Goal: Information Seeking & Learning: Learn about a topic

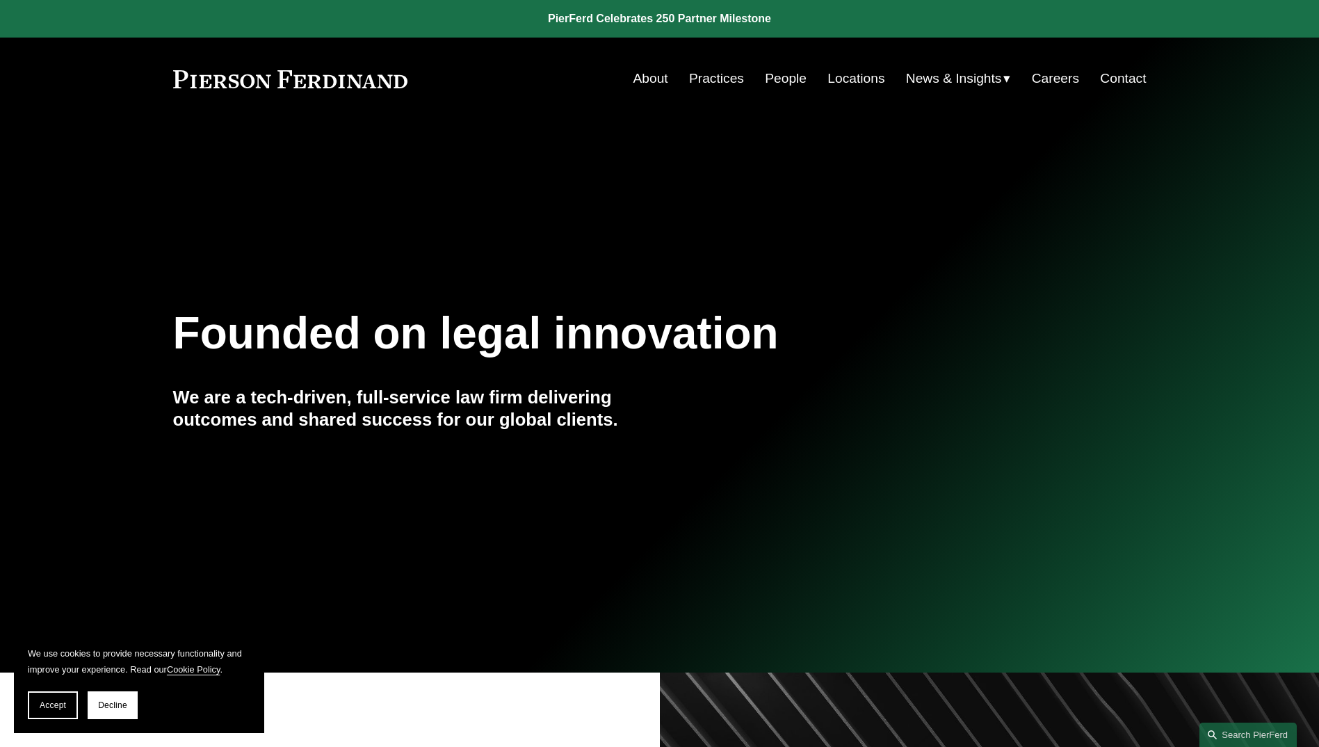
click at [654, 75] on link "About" at bounding box center [651, 78] width 35 height 26
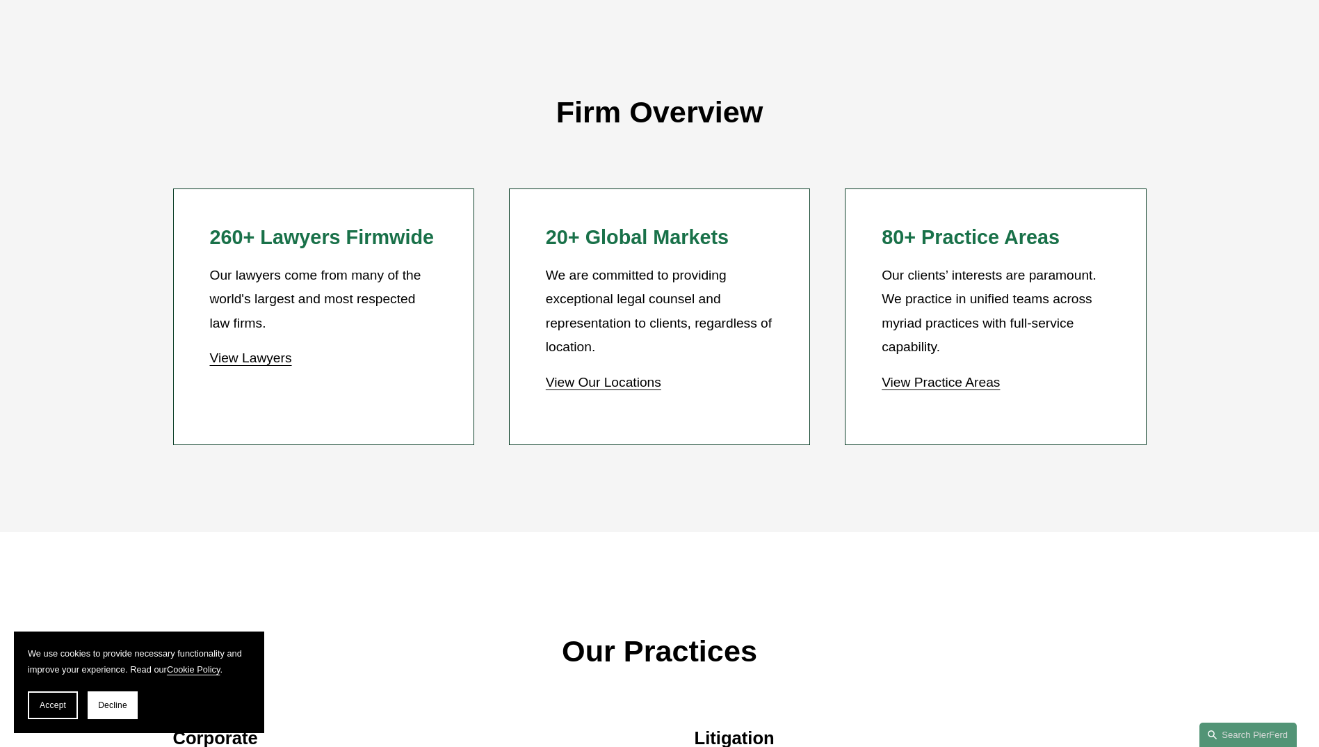
scroll to position [1241, 0]
click at [573, 380] on link "View Our Locations" at bounding box center [603, 381] width 115 height 15
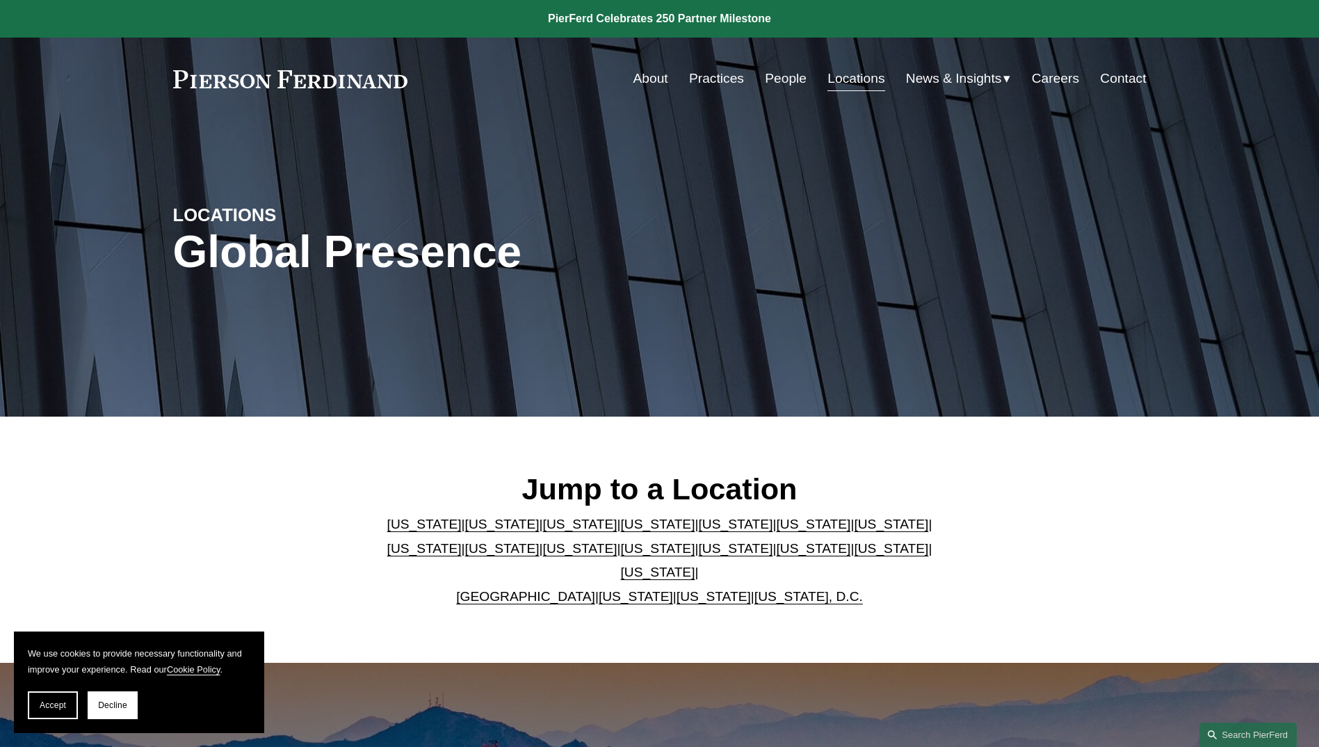
click at [854, 531] on link "Illinois" at bounding box center [891, 524] width 74 height 15
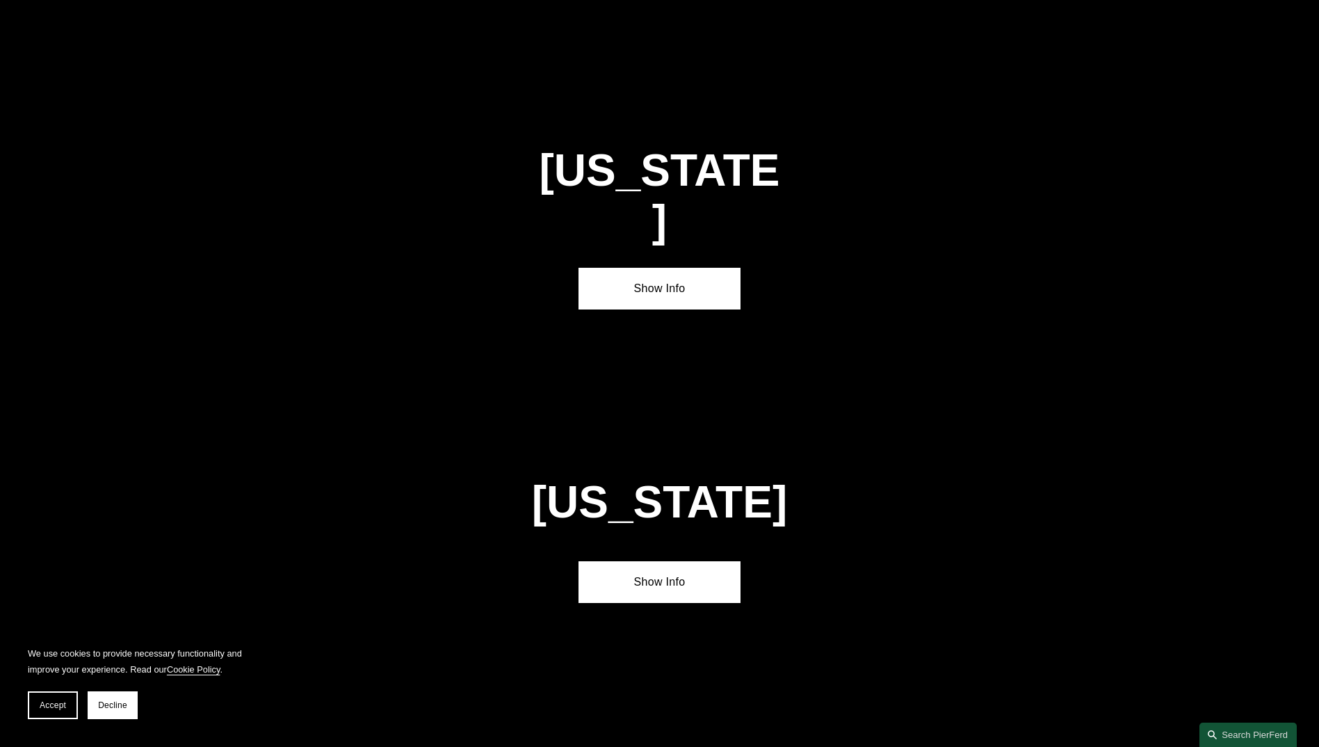
scroll to position [2421, 0]
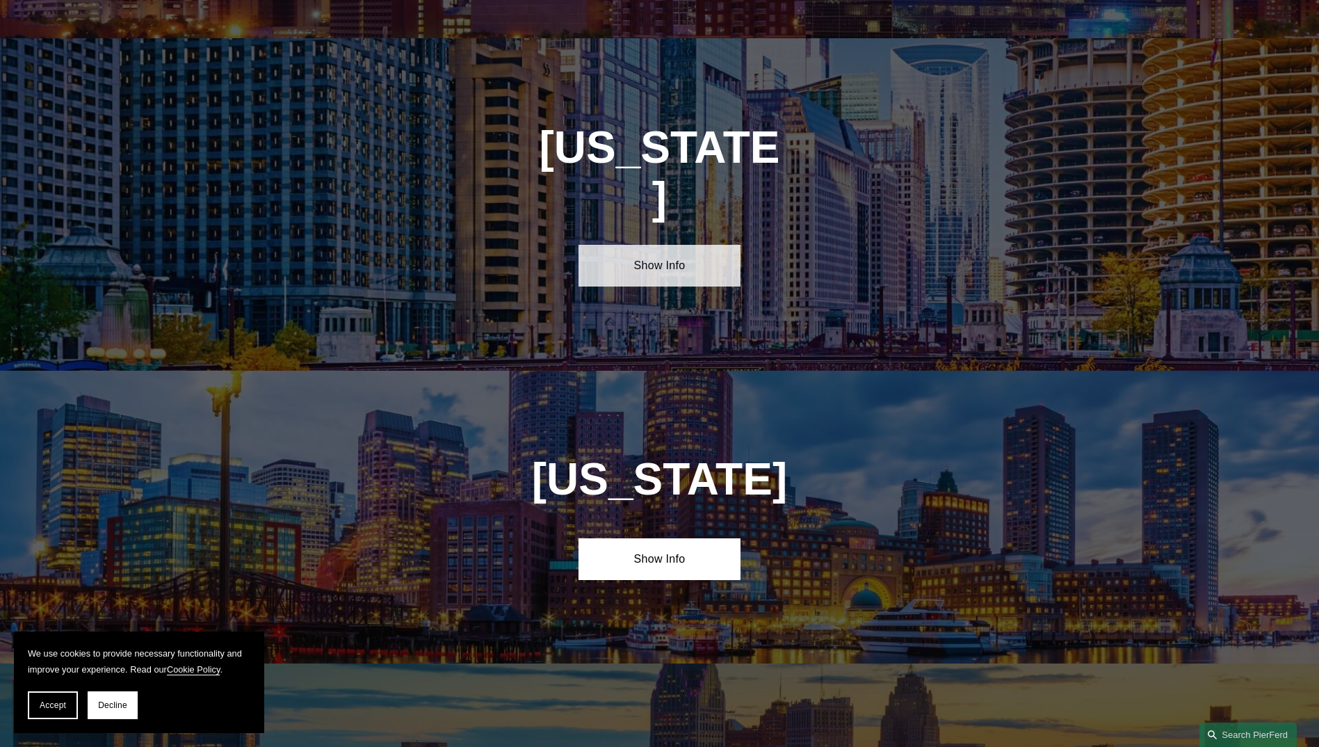
click at [657, 245] on link "Show Info" at bounding box center [660, 266] width 162 height 42
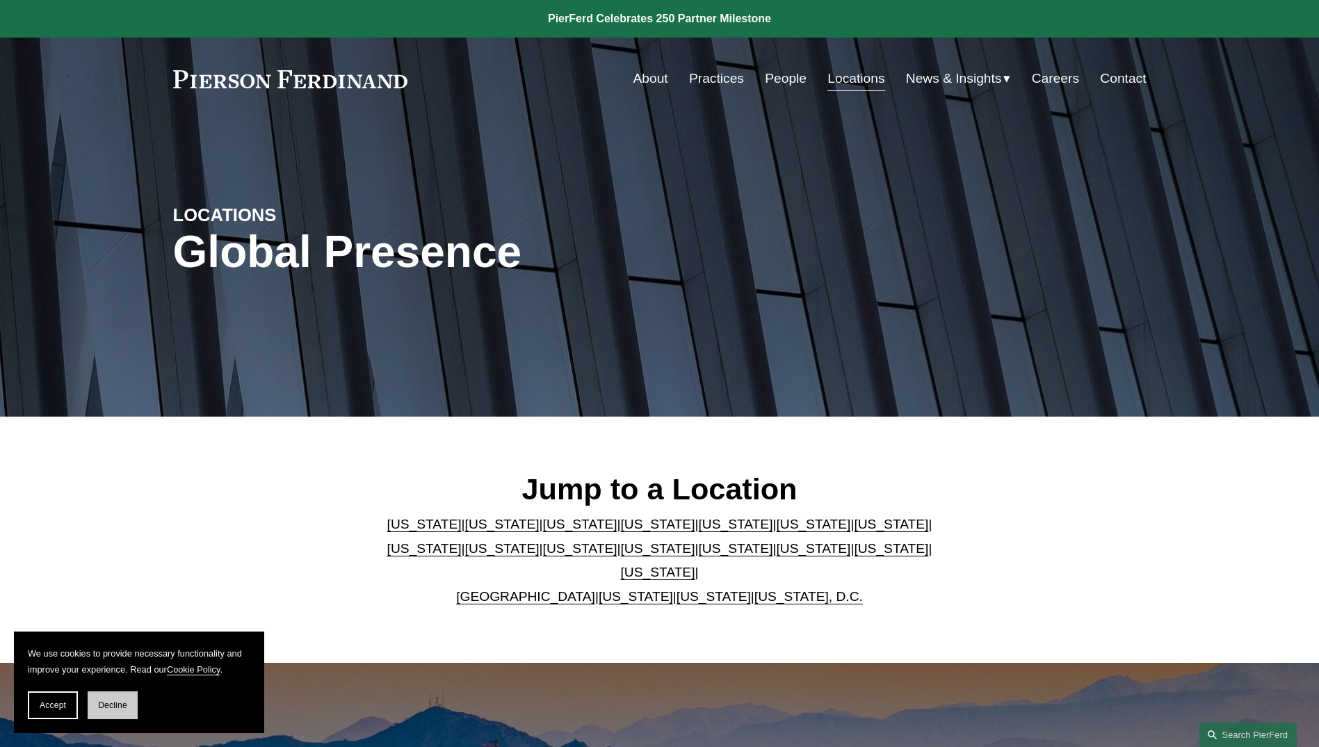
click at [99, 711] on button "Decline" at bounding box center [113, 705] width 50 height 28
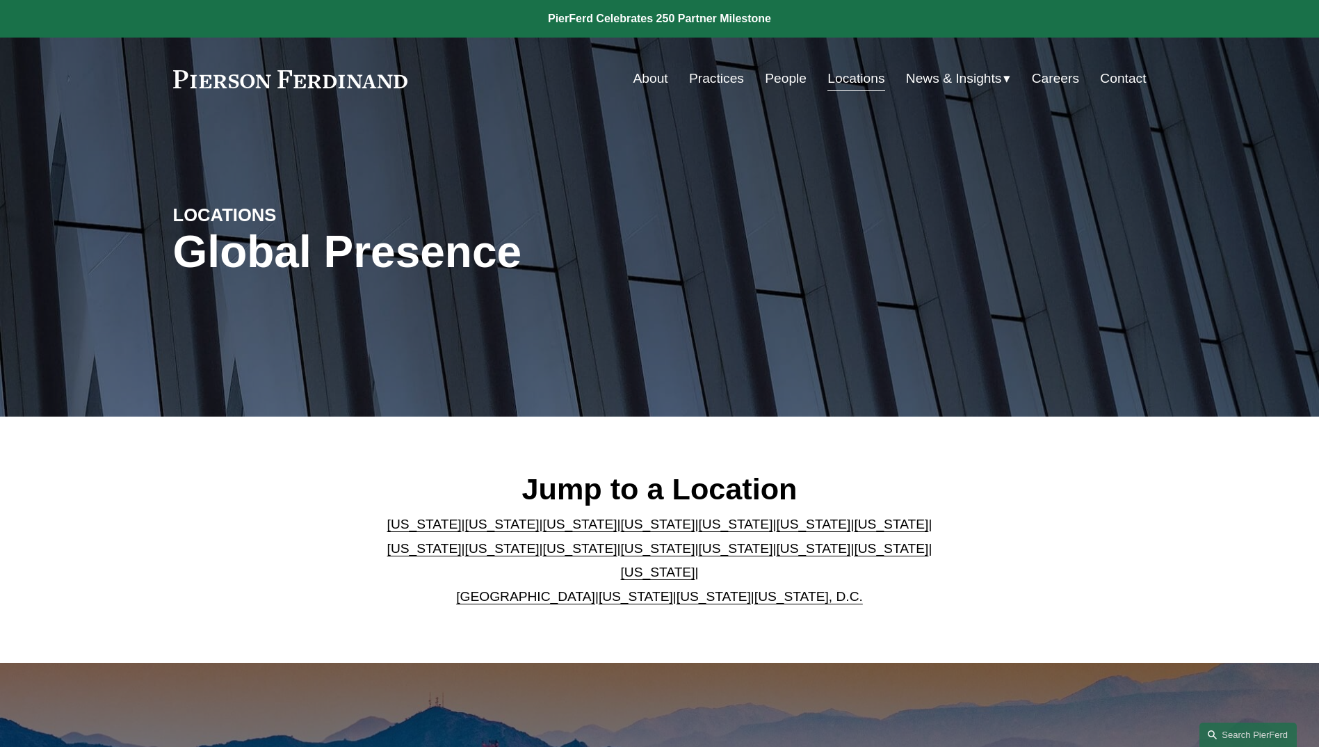
click at [1047, 72] on link "Careers" at bounding box center [1055, 78] width 47 height 26
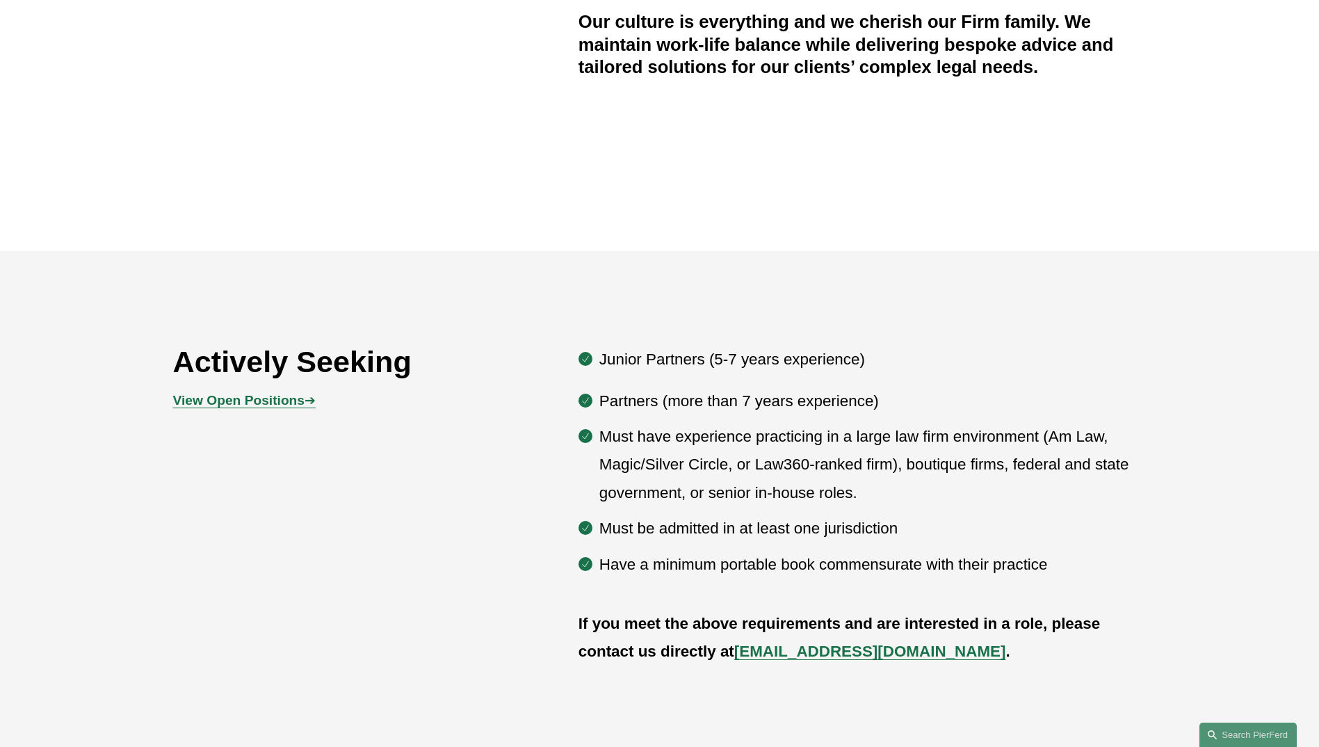
scroll to position [659, 0]
click at [275, 399] on strong "View Open Positions" at bounding box center [238, 399] width 131 height 15
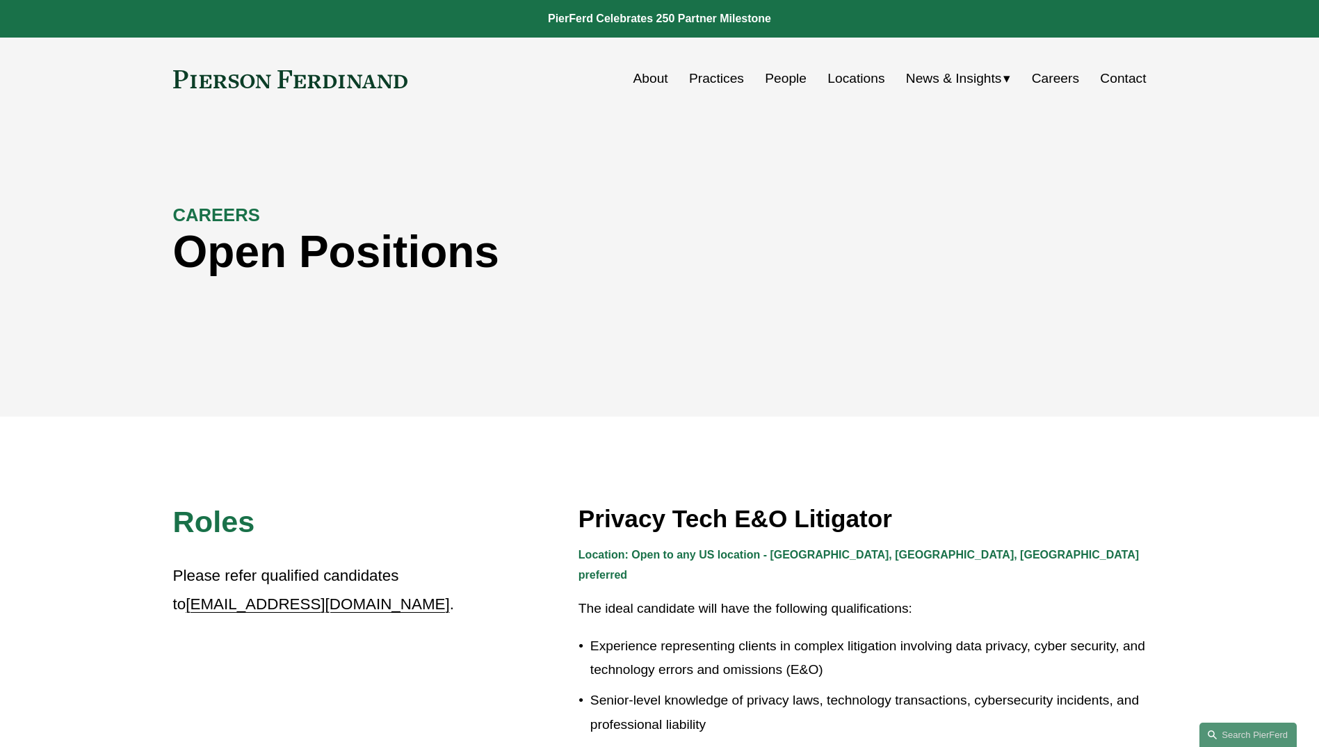
click at [773, 78] on link "People" at bounding box center [786, 78] width 42 height 26
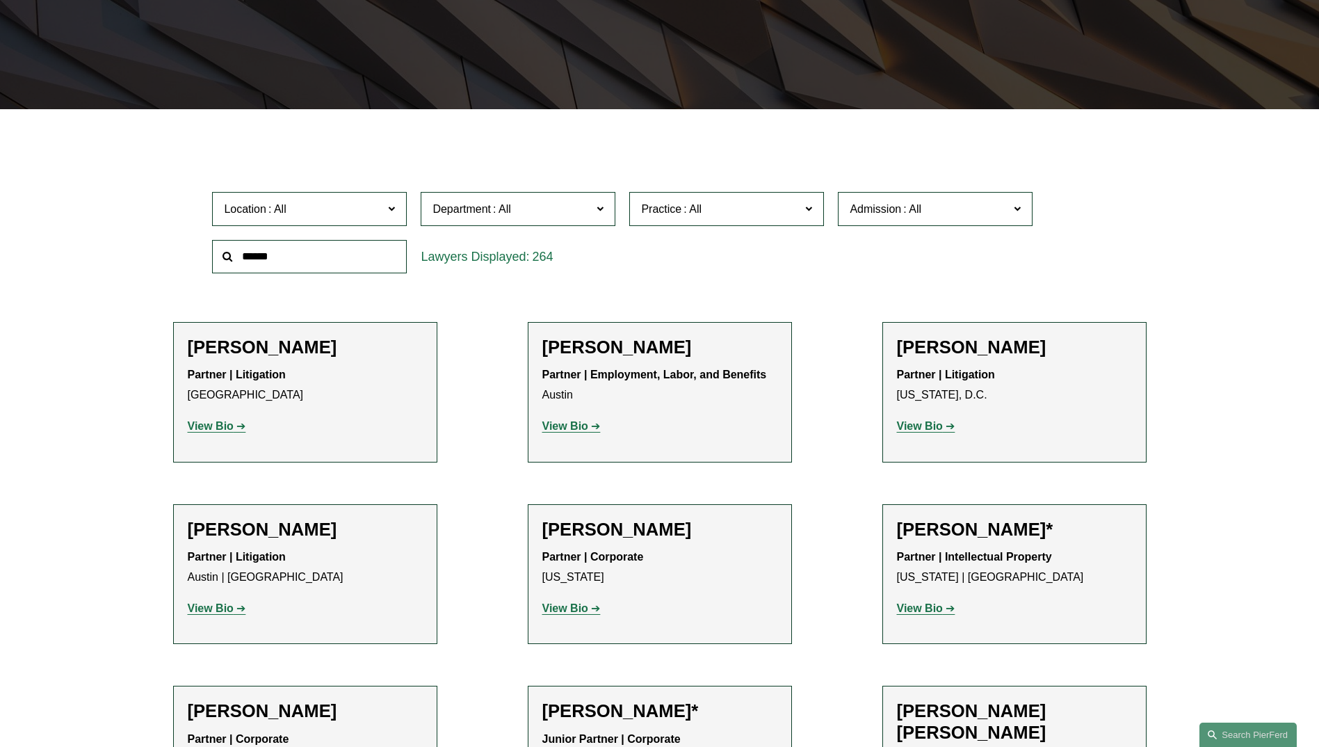
scroll to position [322, 0]
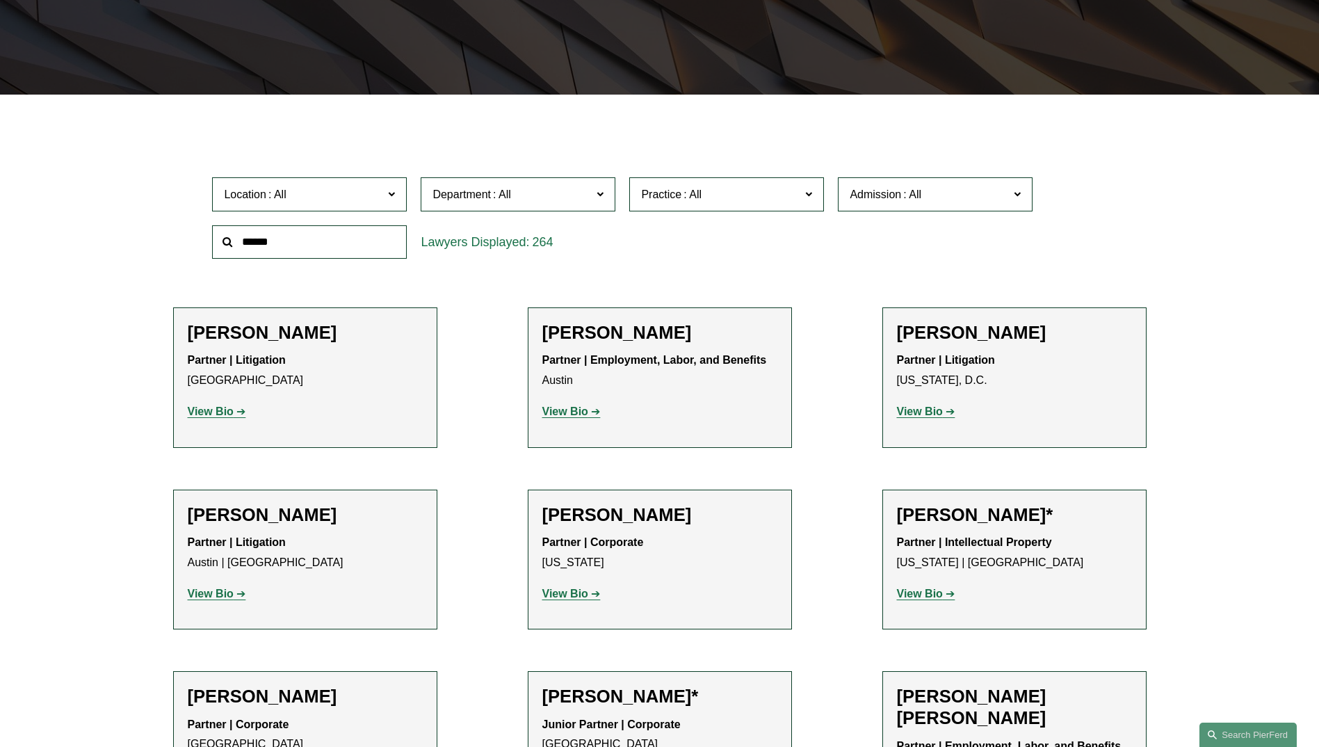
click at [873, 216] on div "Admission All Arizona California Colorado Connecticut Delaware Denmark District…" at bounding box center [935, 194] width 209 height 48
click at [873, 214] on div "Admission All Arizona California Colorado Connecticut Delaware Denmark District…" at bounding box center [935, 194] width 209 height 48
click at [874, 213] on div "Admission All Arizona California Colorado Connecticut Delaware Denmark District…" at bounding box center [935, 194] width 209 height 48
drag, startPoint x: 874, startPoint y: 213, endPoint x: 873, endPoint y: 184, distance: 29.9
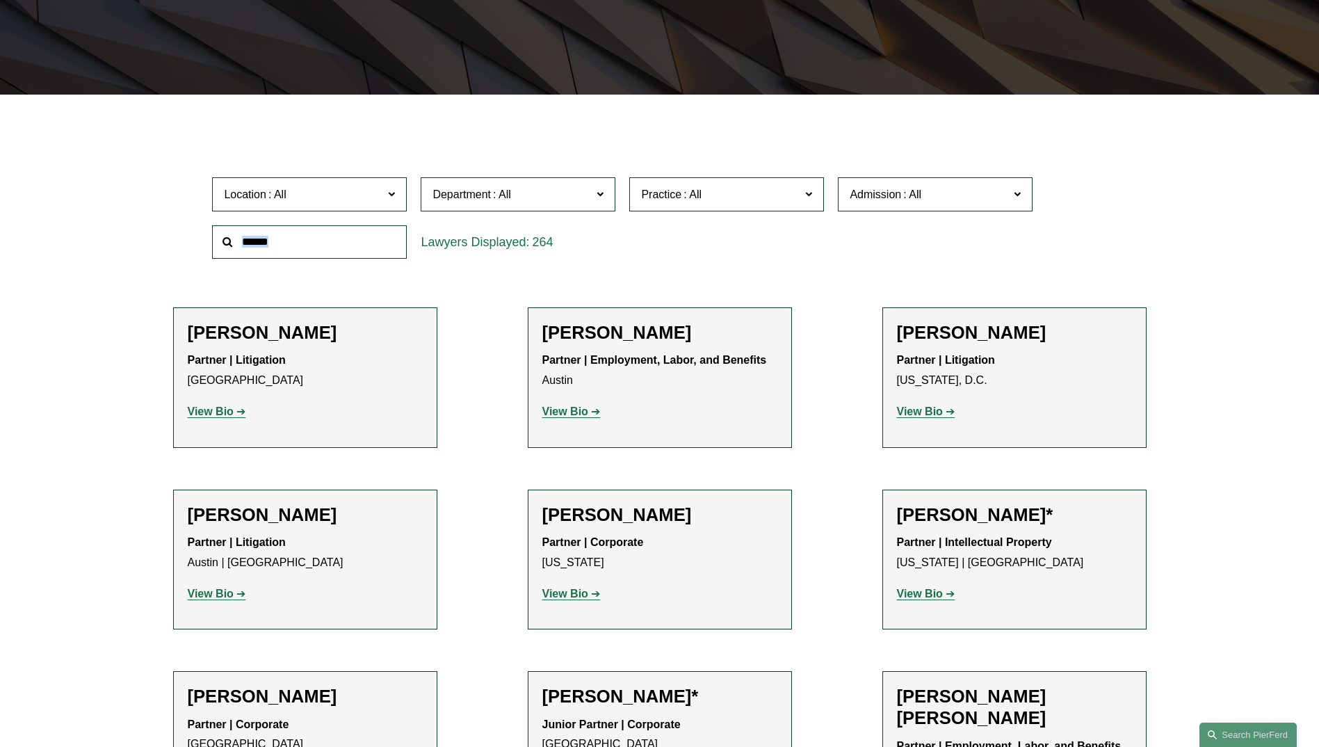
click at [873, 184] on label "Admission" at bounding box center [935, 194] width 195 height 34
click at [0, 0] on link "Illinois" at bounding box center [0, 0] width 0 height 0
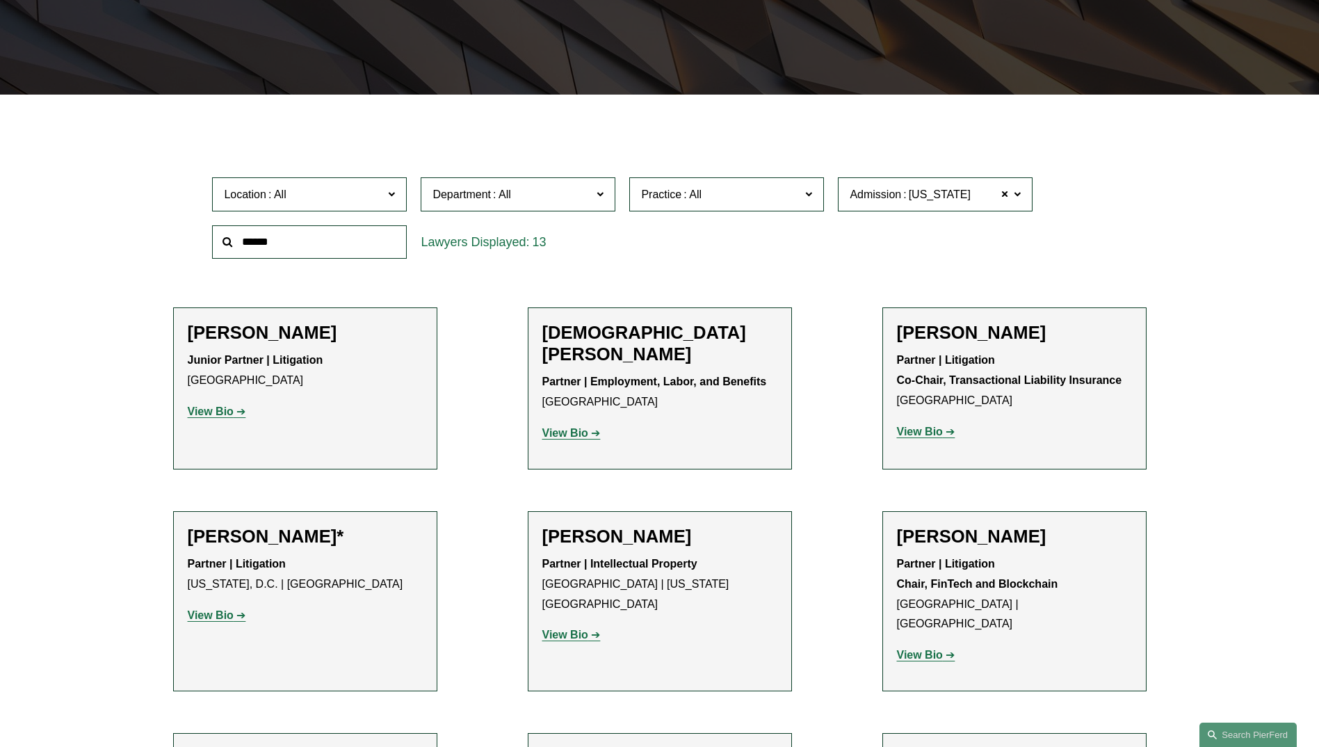
click at [777, 258] on div "Location All Atlanta Austin Bellevue Boston Charlotte Chicago Cincinnati Clevel…" at bounding box center [659, 217] width 908 height 95
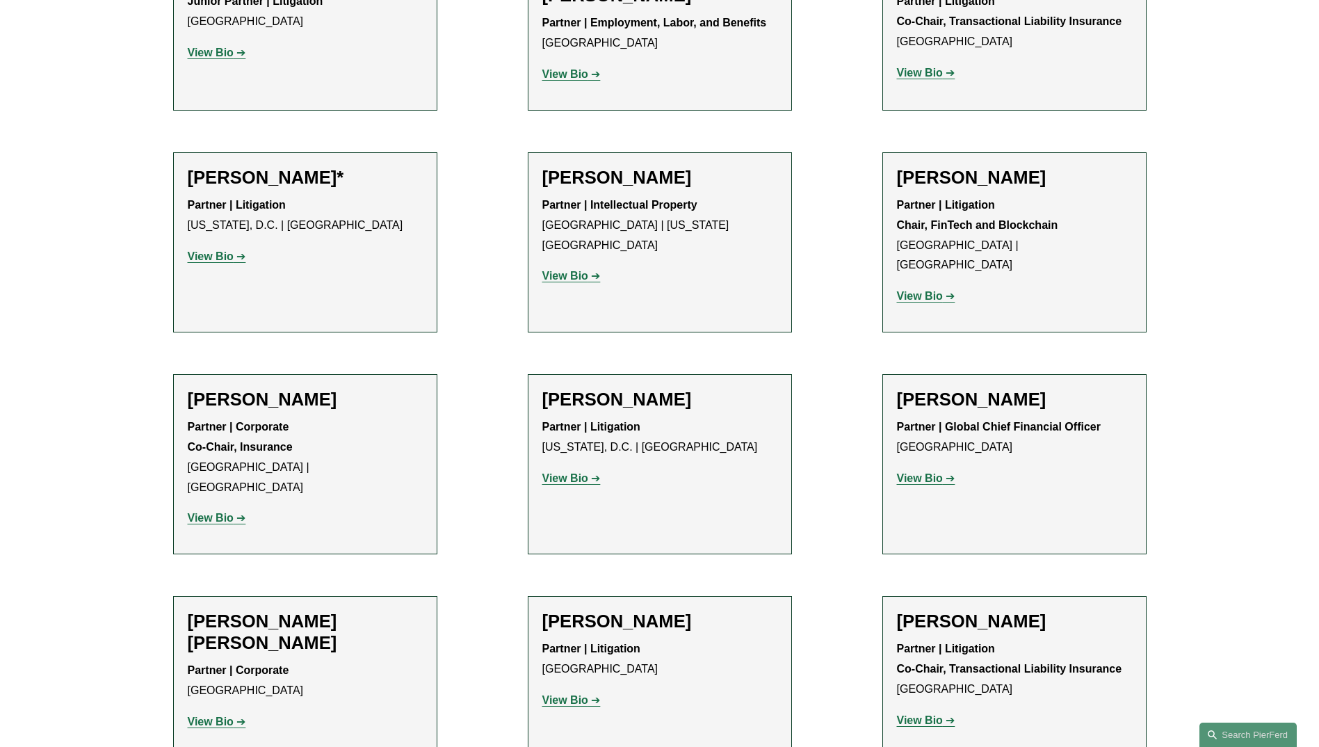
scroll to position [681, 0]
click at [919, 471] on strong "View Bio" at bounding box center [920, 477] width 46 height 12
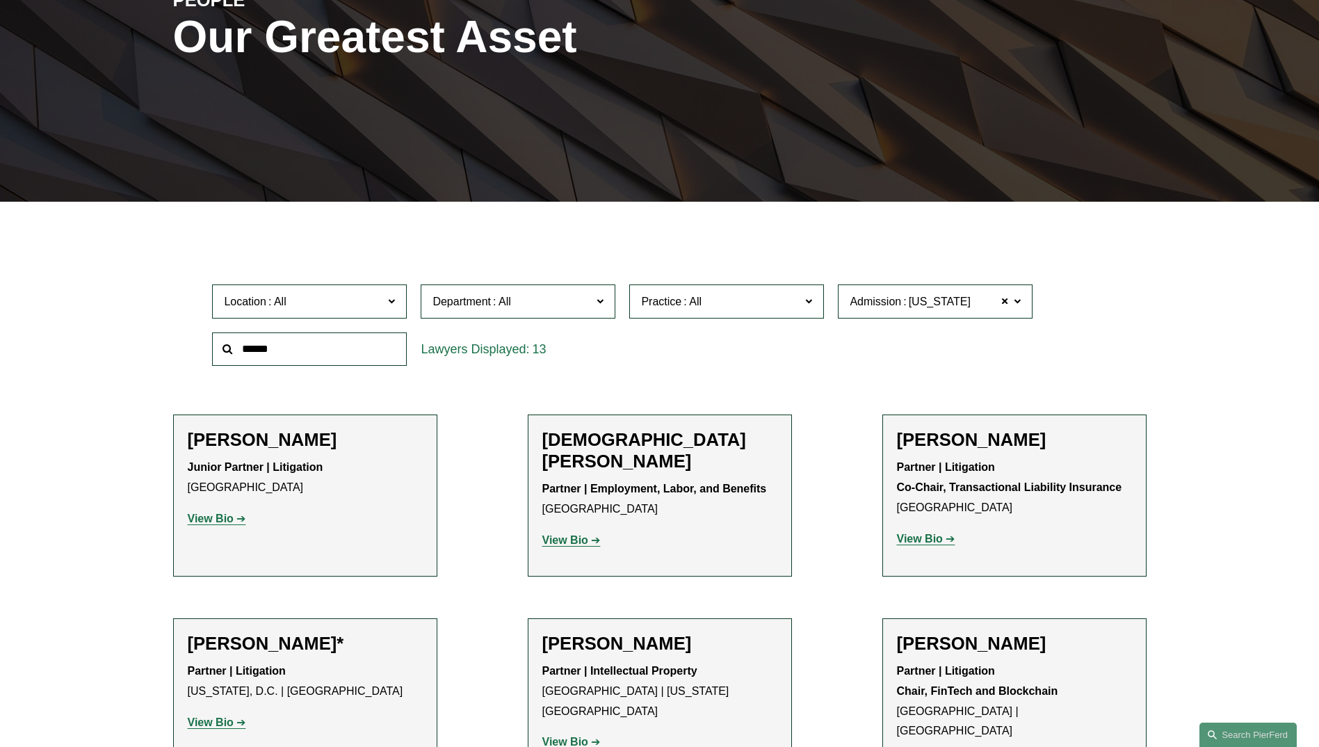
scroll to position [0, 0]
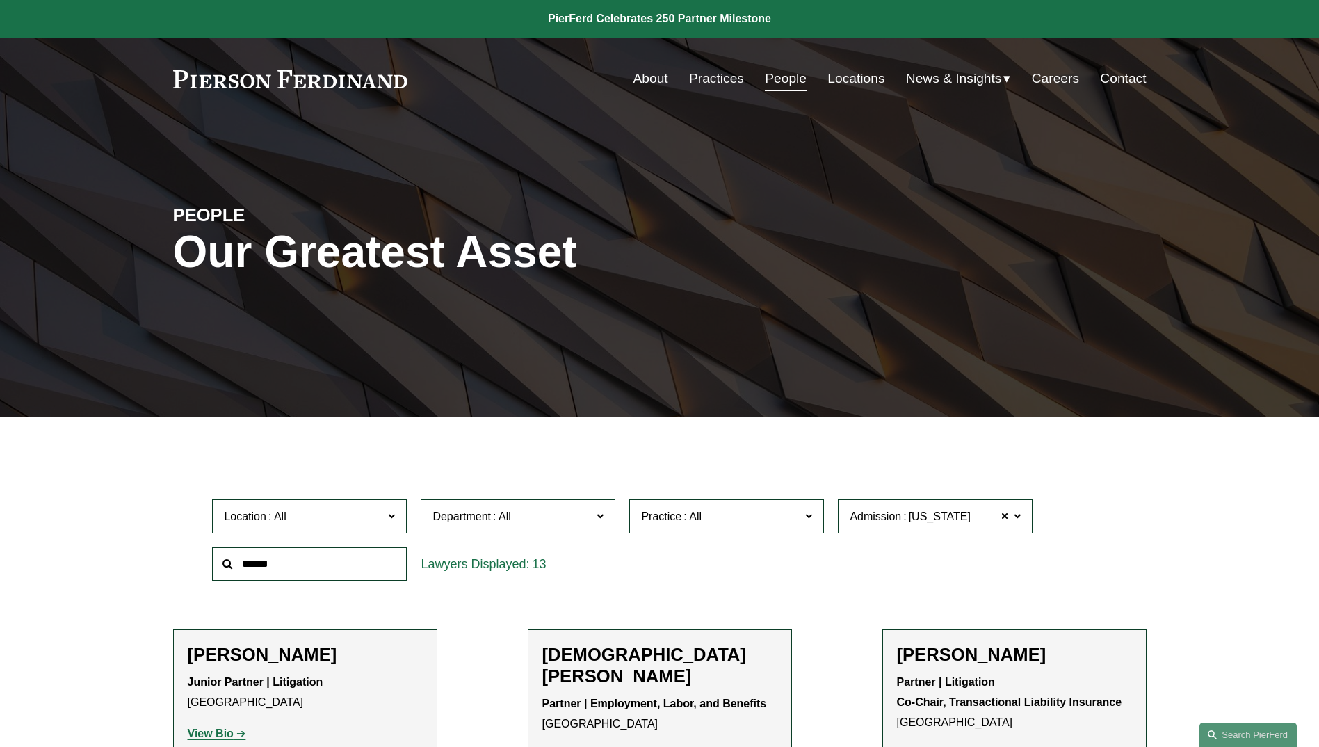
click at [913, 516] on span "Illinois" at bounding box center [940, 517] width 62 height 18
click at [1006, 516] on span at bounding box center [1005, 516] width 8 height 18
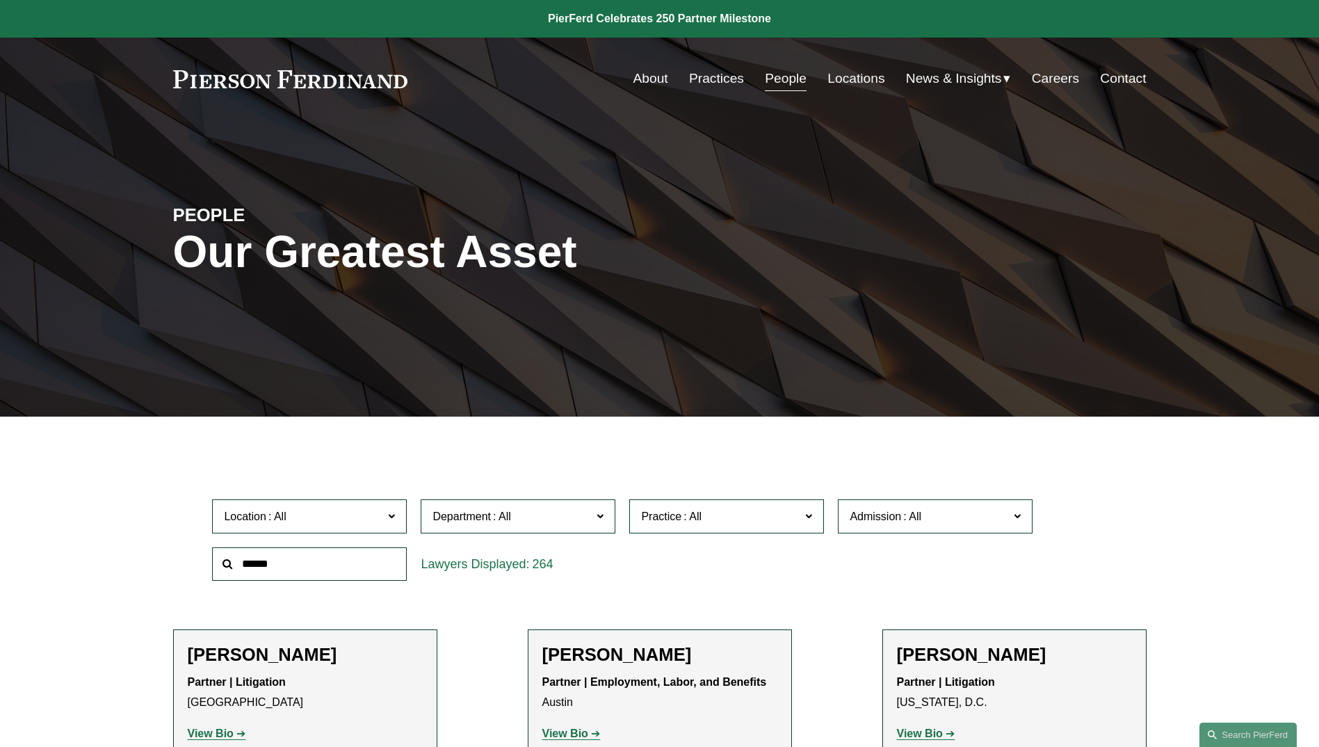
click at [814, 520] on label "Practice" at bounding box center [726, 516] width 195 height 34
click at [0, 0] on link "Executive Compensation and Benefits" at bounding box center [0, 0] width 0 height 0
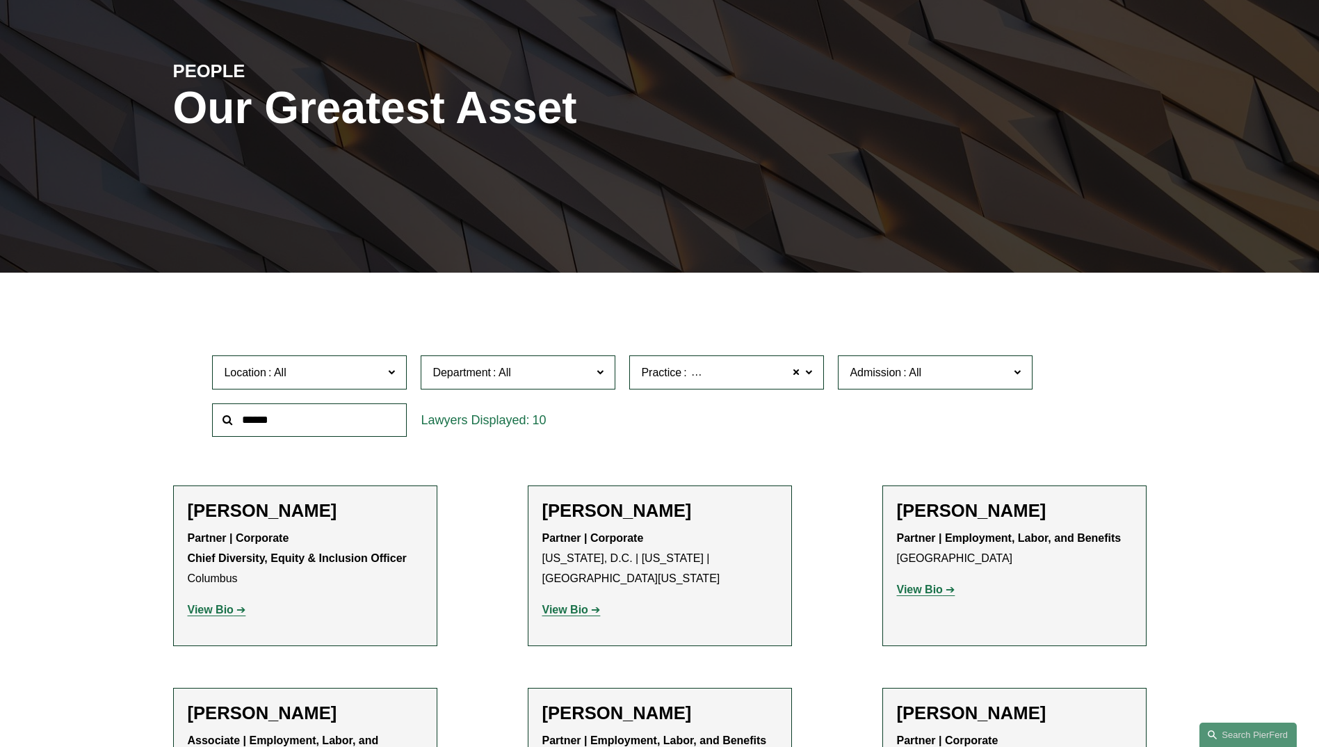
scroll to position [143, 0]
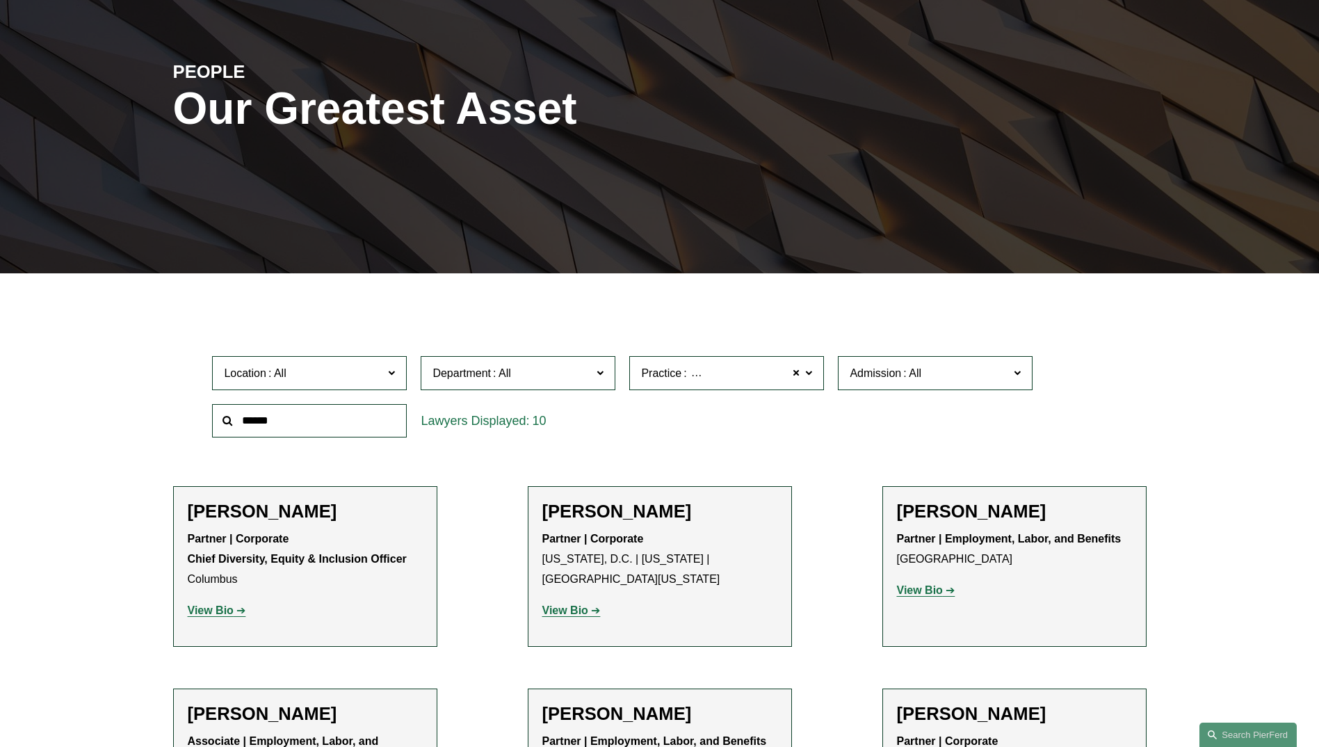
click at [784, 379] on span "Executive Compensation and Benefits" at bounding box center [783, 373] width 188 height 18
click at [796, 372] on span at bounding box center [796, 373] width 8 height 18
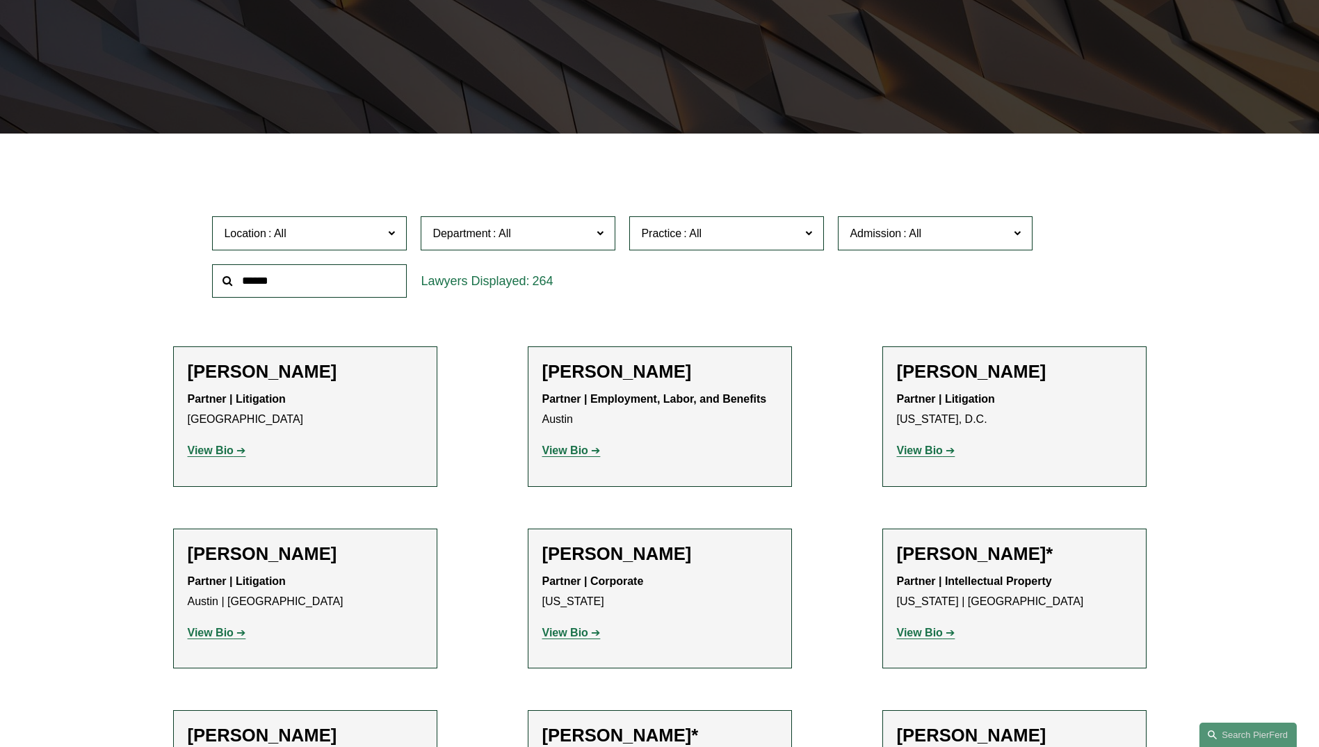
scroll to position [280, 0]
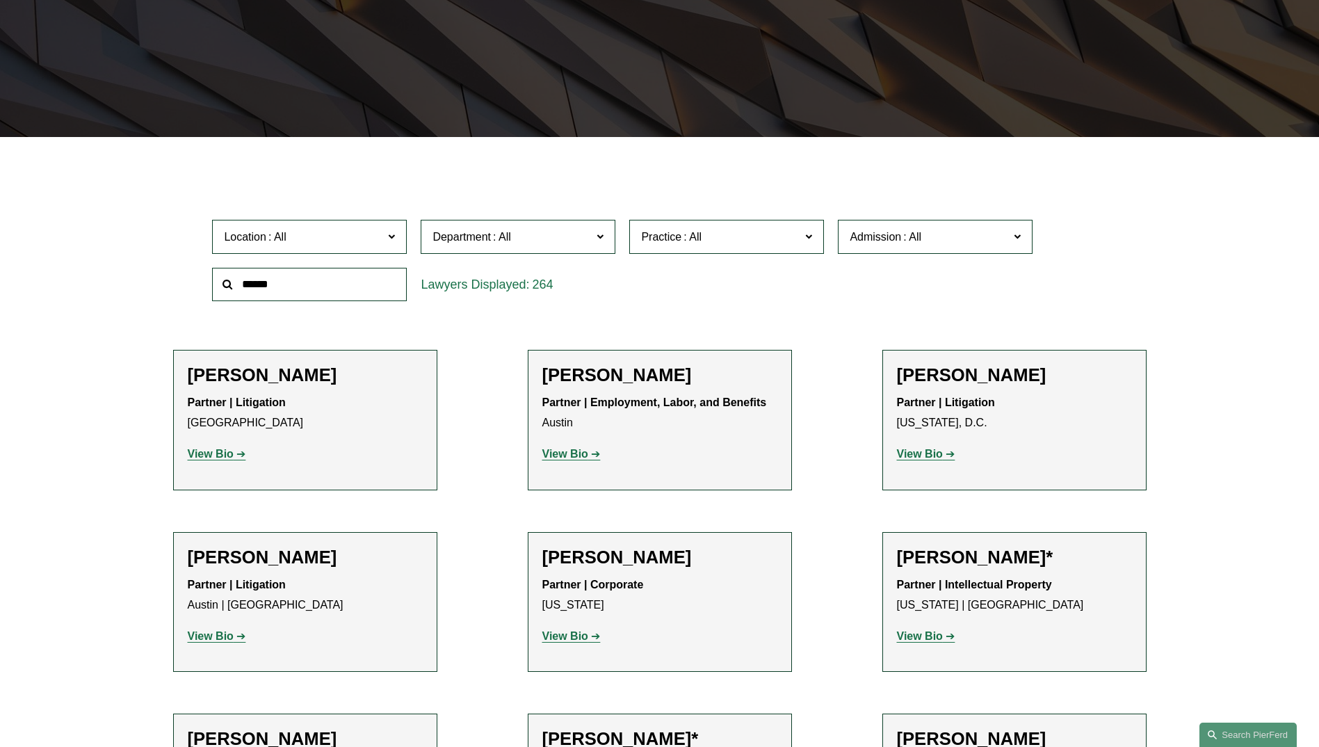
click at [602, 271] on div "264" at bounding box center [518, 285] width 195 height 34
click at [805, 234] on label "Practice" at bounding box center [726, 237] width 195 height 34
click at [565, 230] on span "Department" at bounding box center [512, 236] width 159 height 19
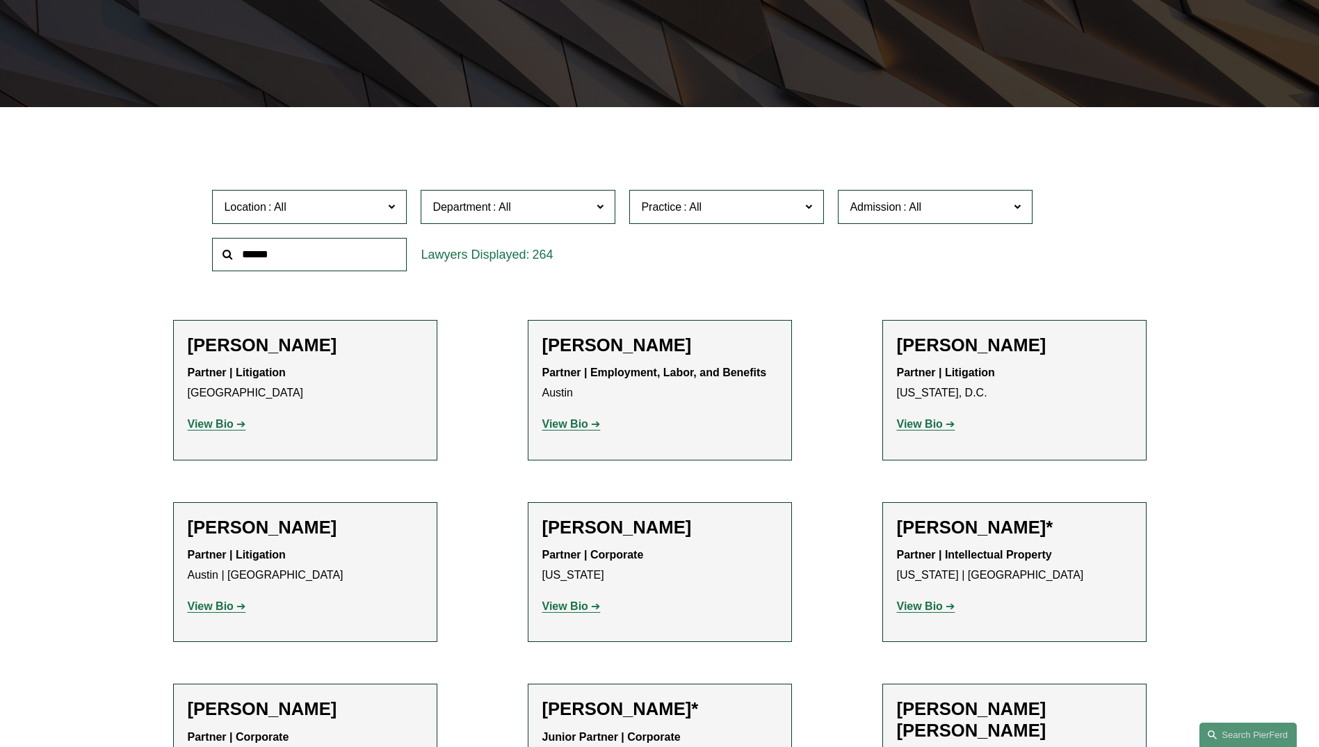
scroll to position [311, 0]
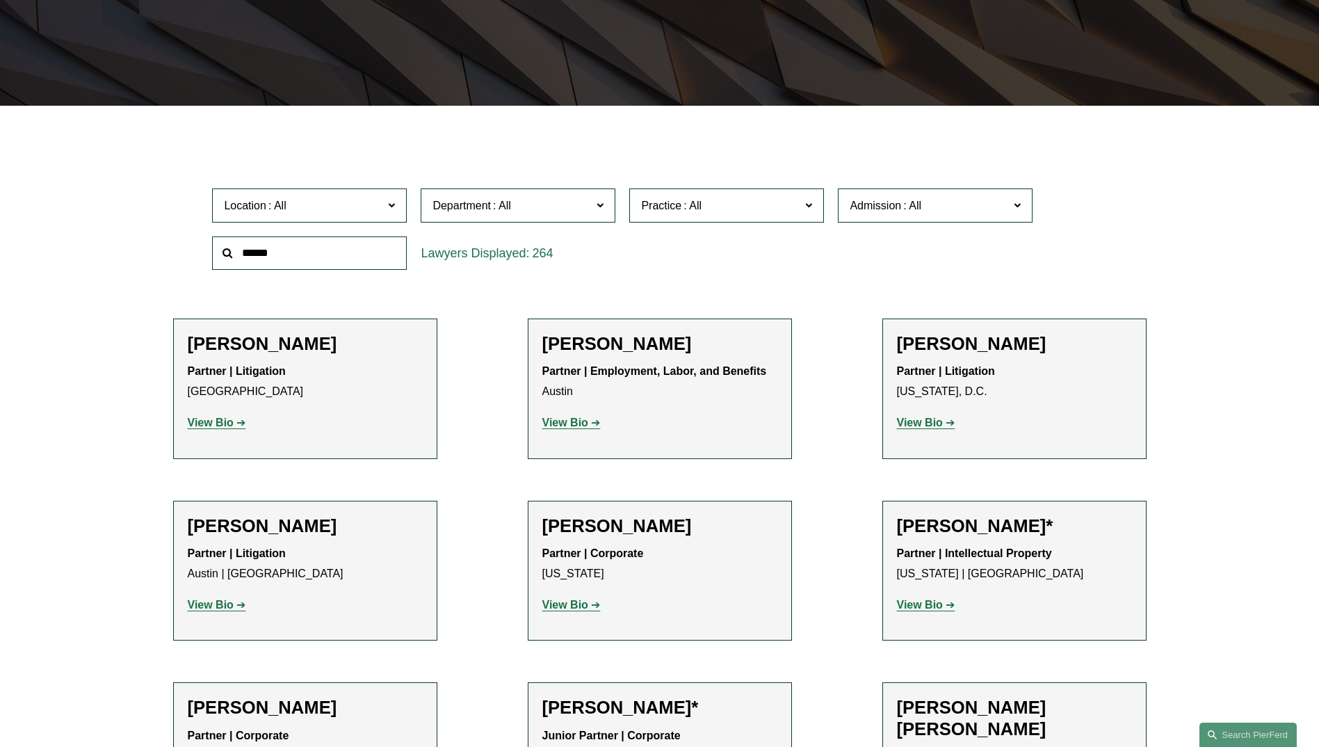
click at [0, 0] on link "Employment, Labor, and Benefits" at bounding box center [0, 0] width 0 height 0
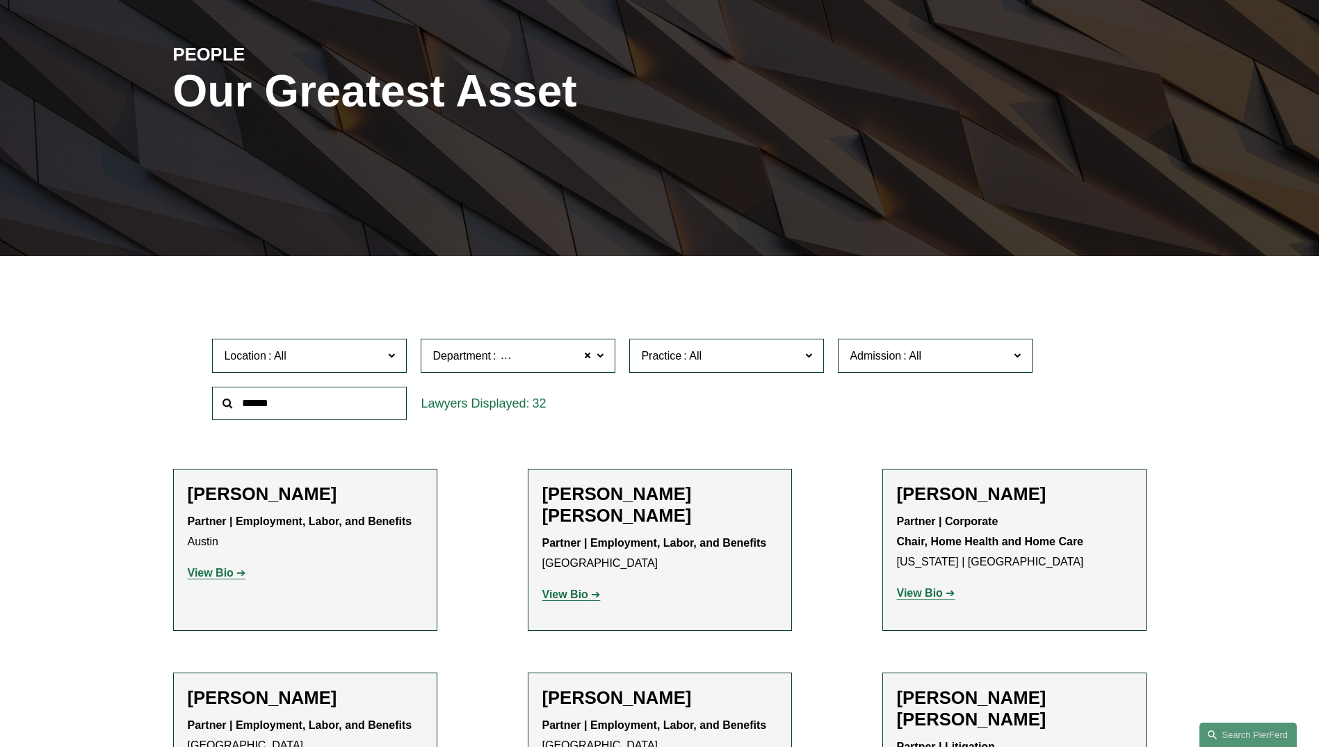
scroll to position [160, 0]
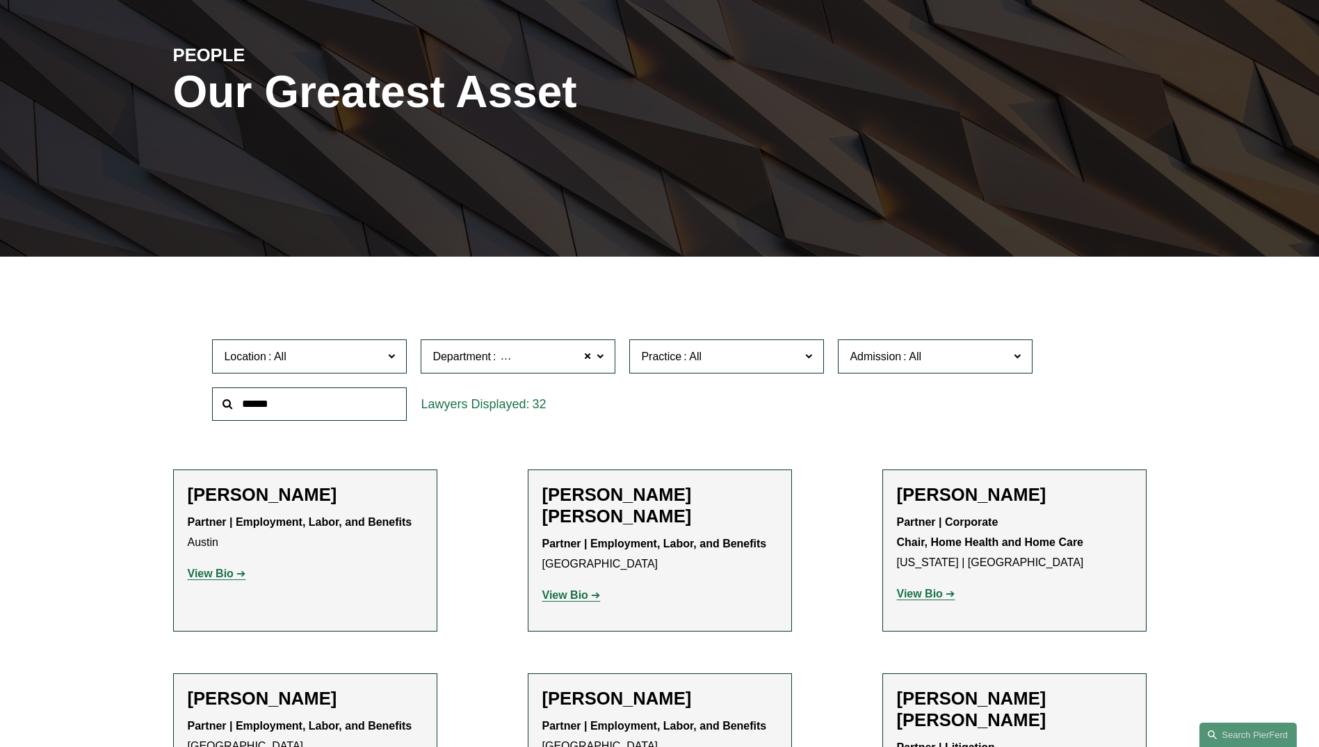
click at [592, 364] on label "Department Employment, Labor, and Benefits" at bounding box center [518, 356] width 195 height 34
click at [0, 0] on link "Corporate" at bounding box center [0, 0] width 0 height 0
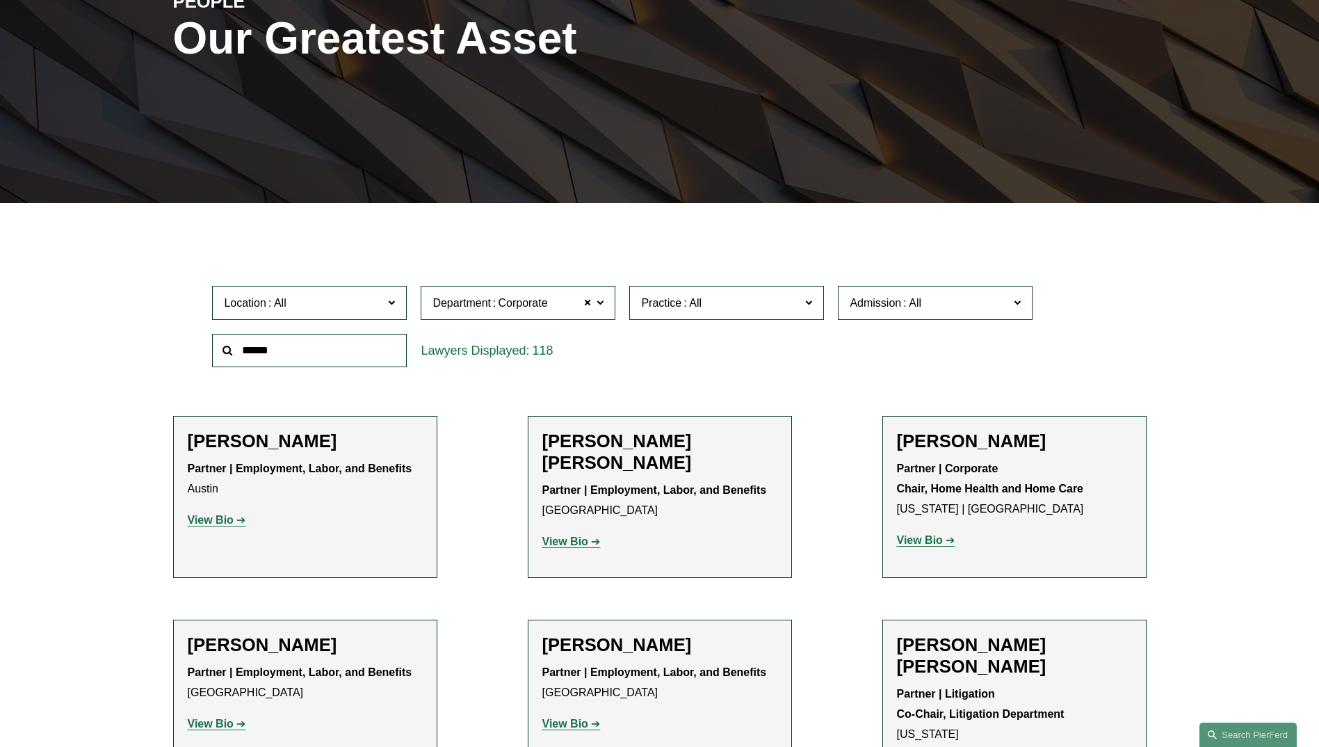
scroll to position [277, 0]
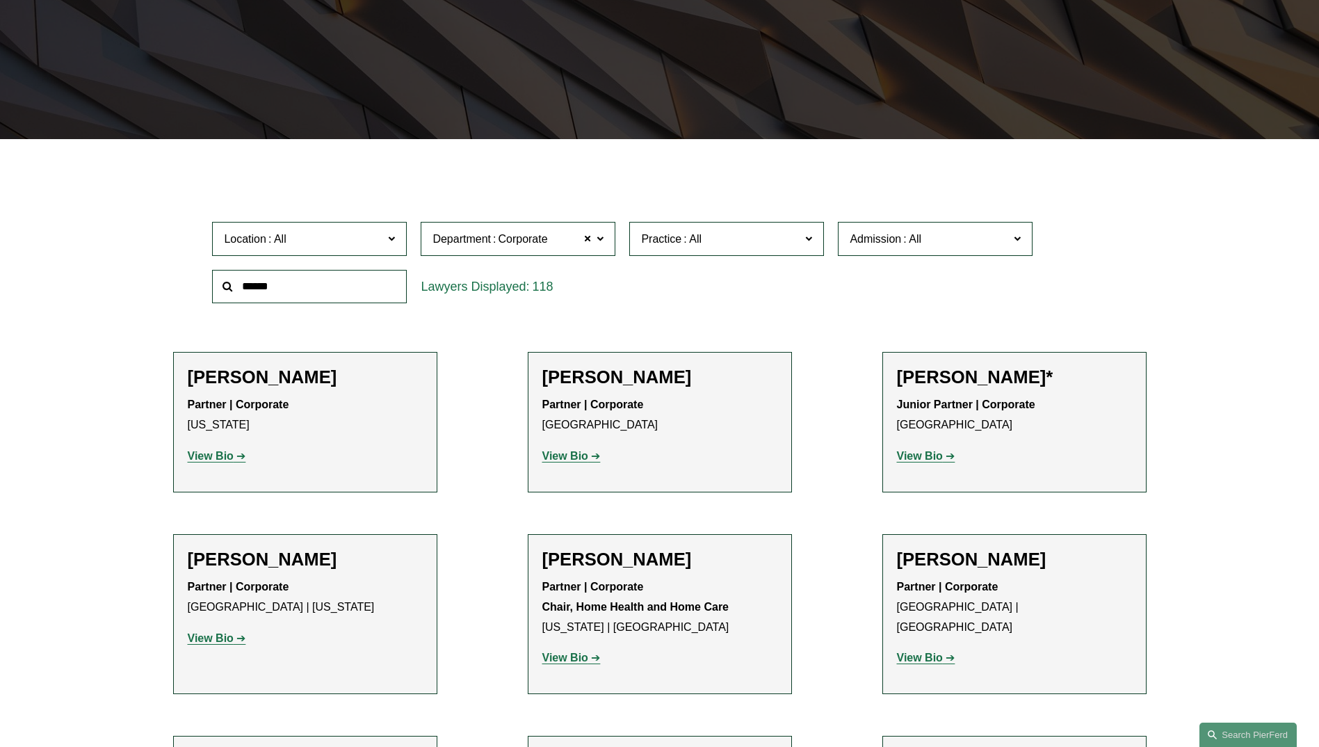
click at [597, 232] on span at bounding box center [600, 238] width 7 height 18
click at [0, 0] on link "All" at bounding box center [0, 0] width 0 height 0
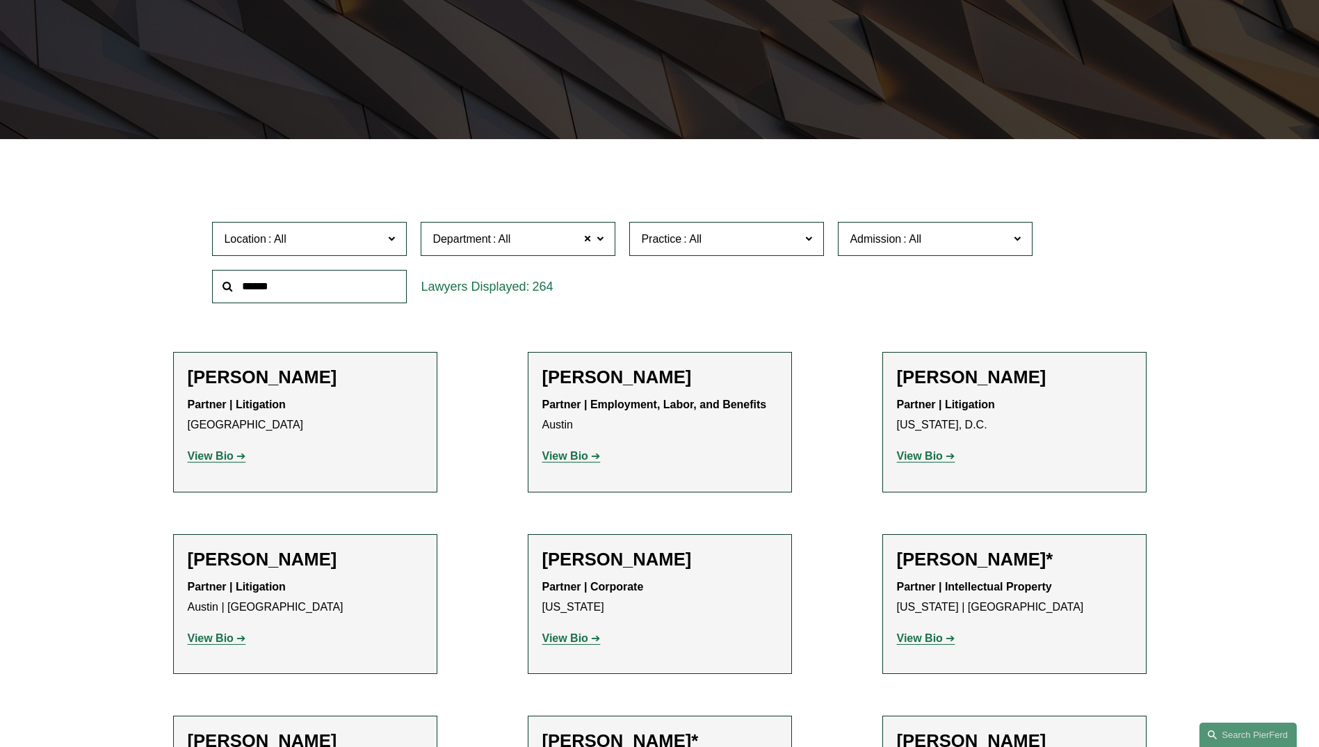
click at [720, 302] on div "Location All Atlanta Austin Bellevue Boston Charlotte Chicago Cincinnati Clevel…" at bounding box center [659, 262] width 908 height 95
click at [586, 235] on span at bounding box center [587, 238] width 8 height 18
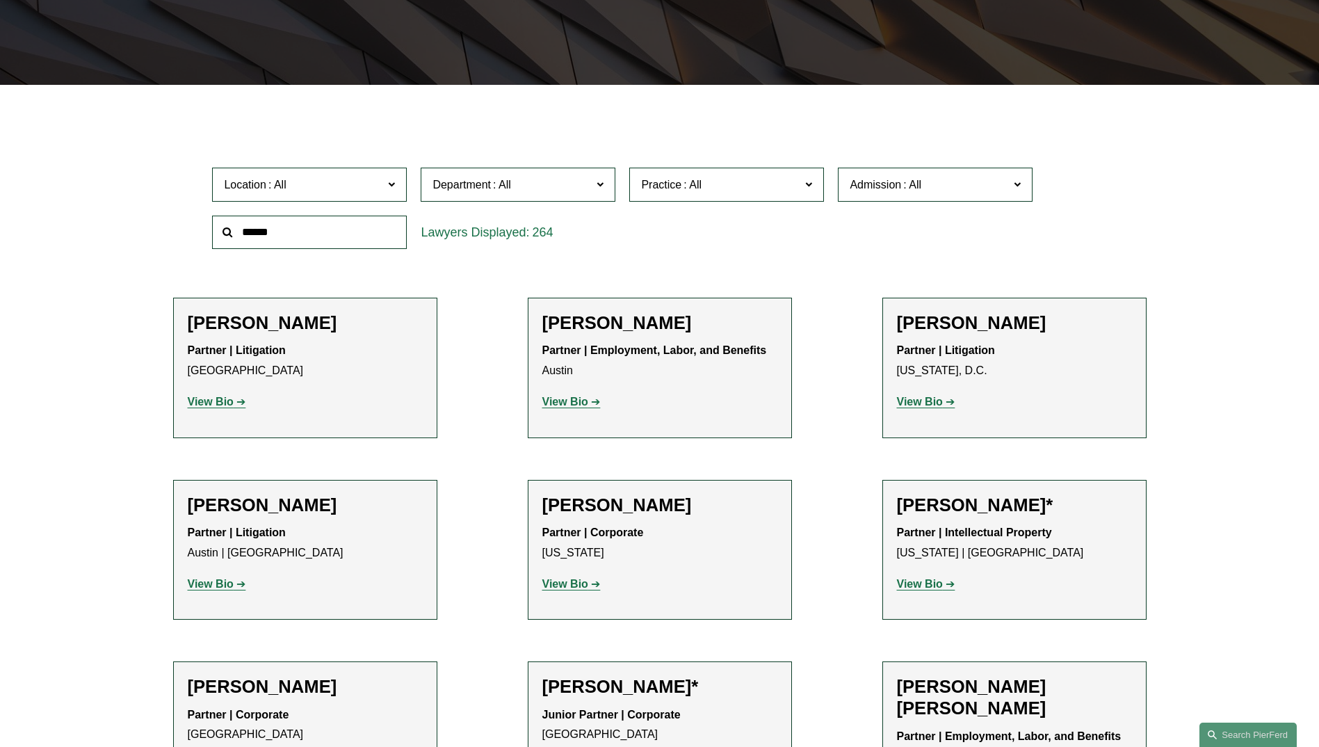
scroll to position [343, 0]
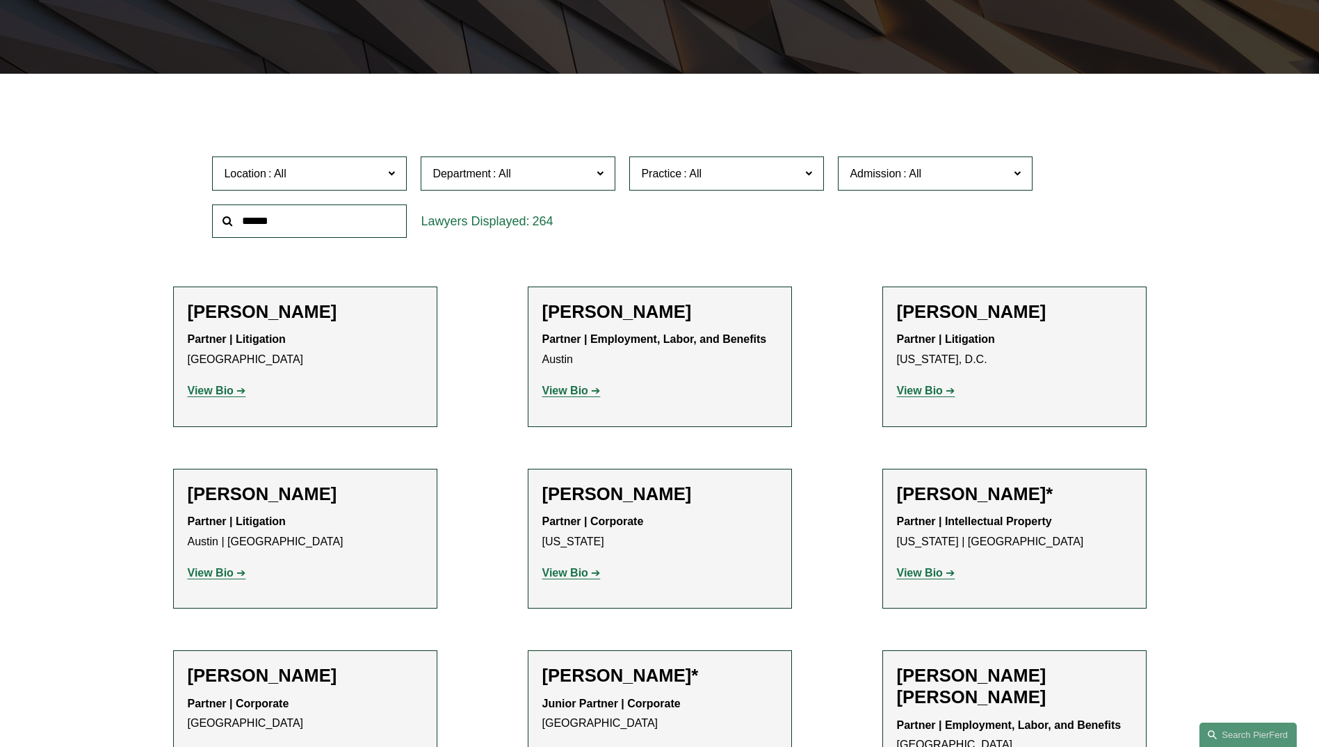
click at [300, 227] on input "text" at bounding box center [309, 221] width 195 height 34
type input "**********"
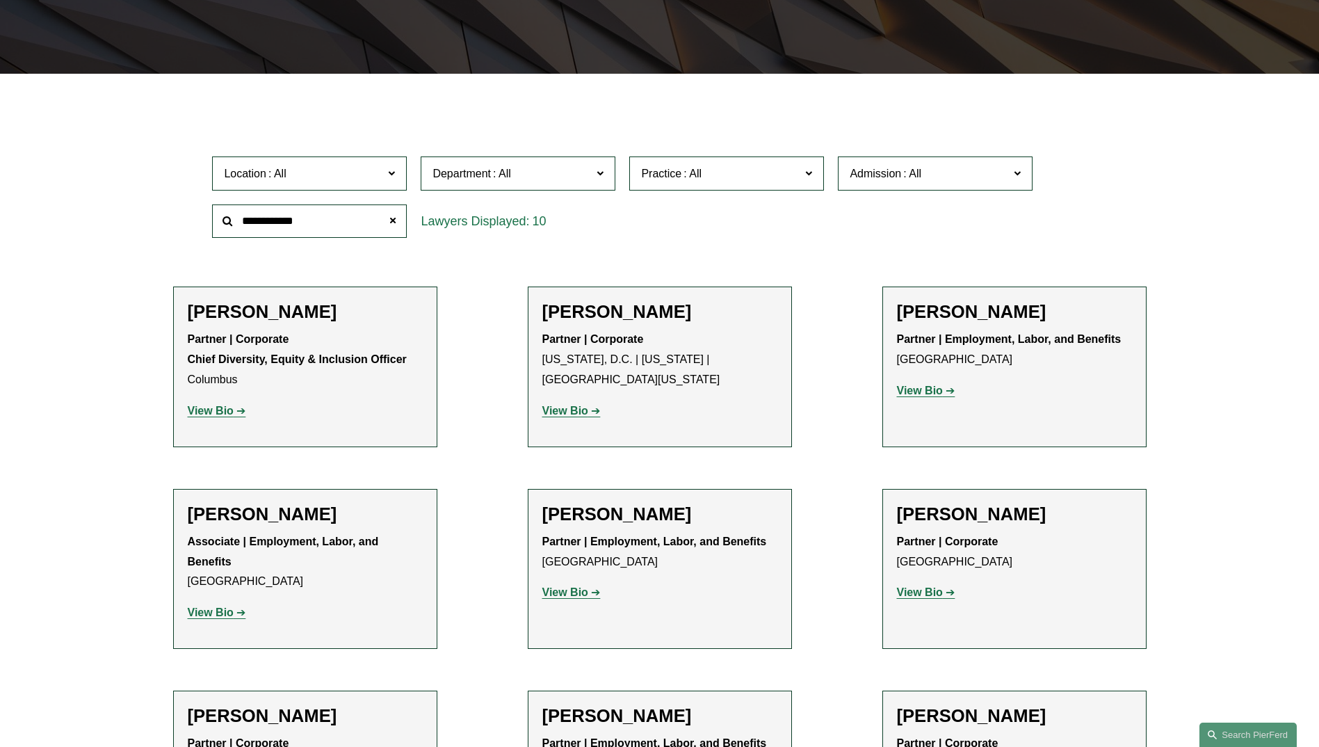
click at [239, 415] on link "View Bio" at bounding box center [217, 411] width 58 height 12
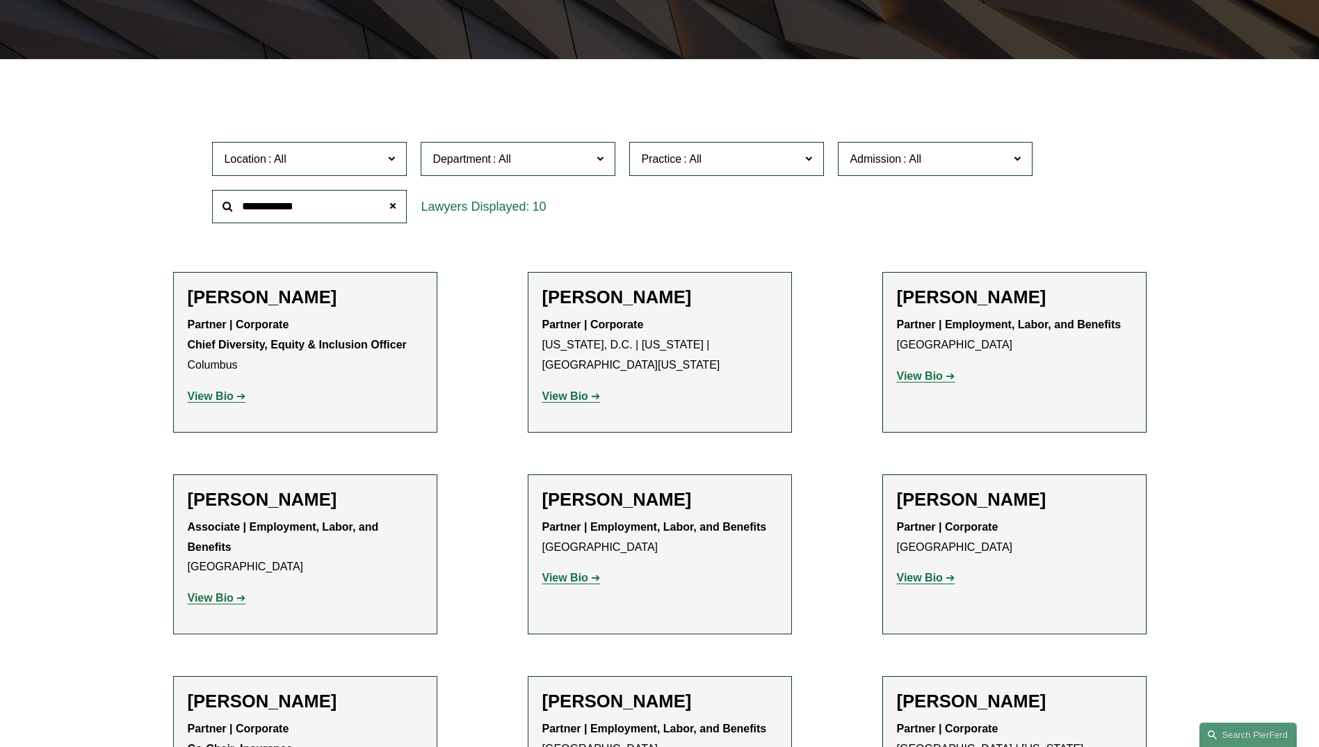
scroll to position [344, 0]
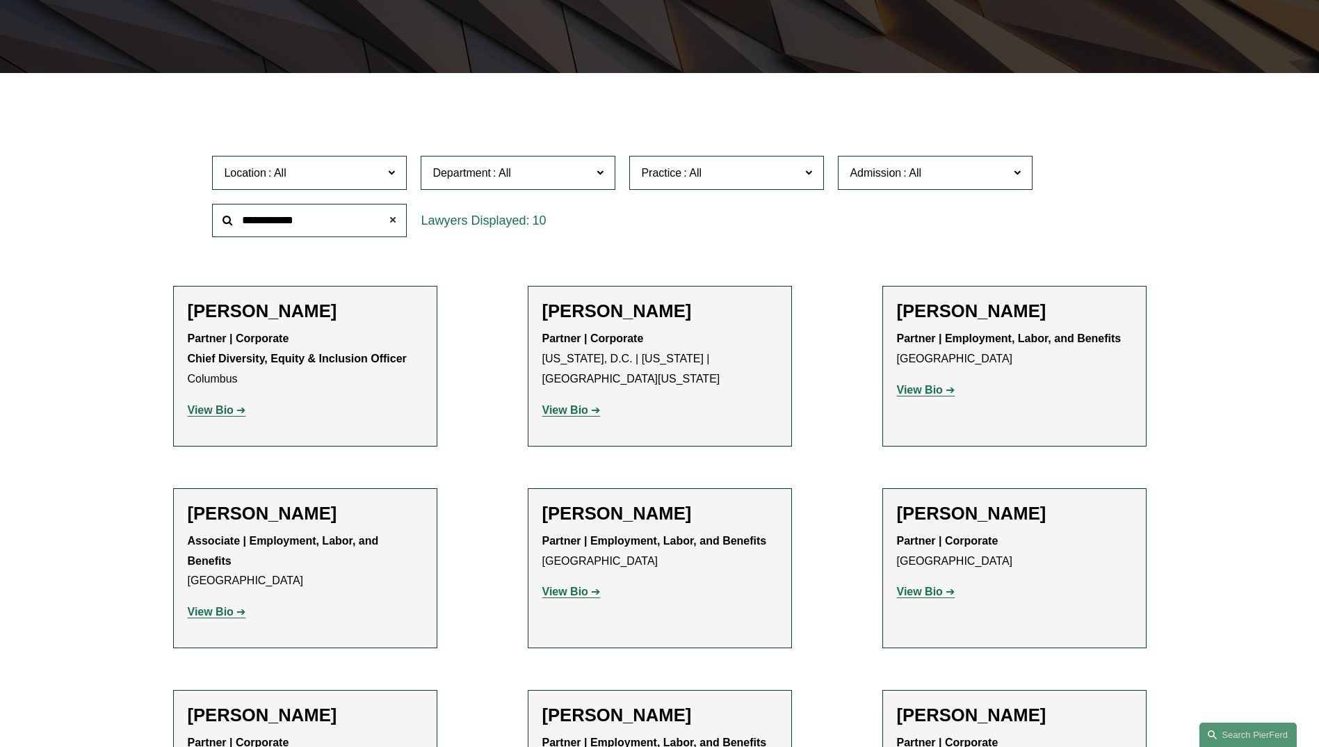
click at [394, 218] on span at bounding box center [393, 221] width 28 height 28
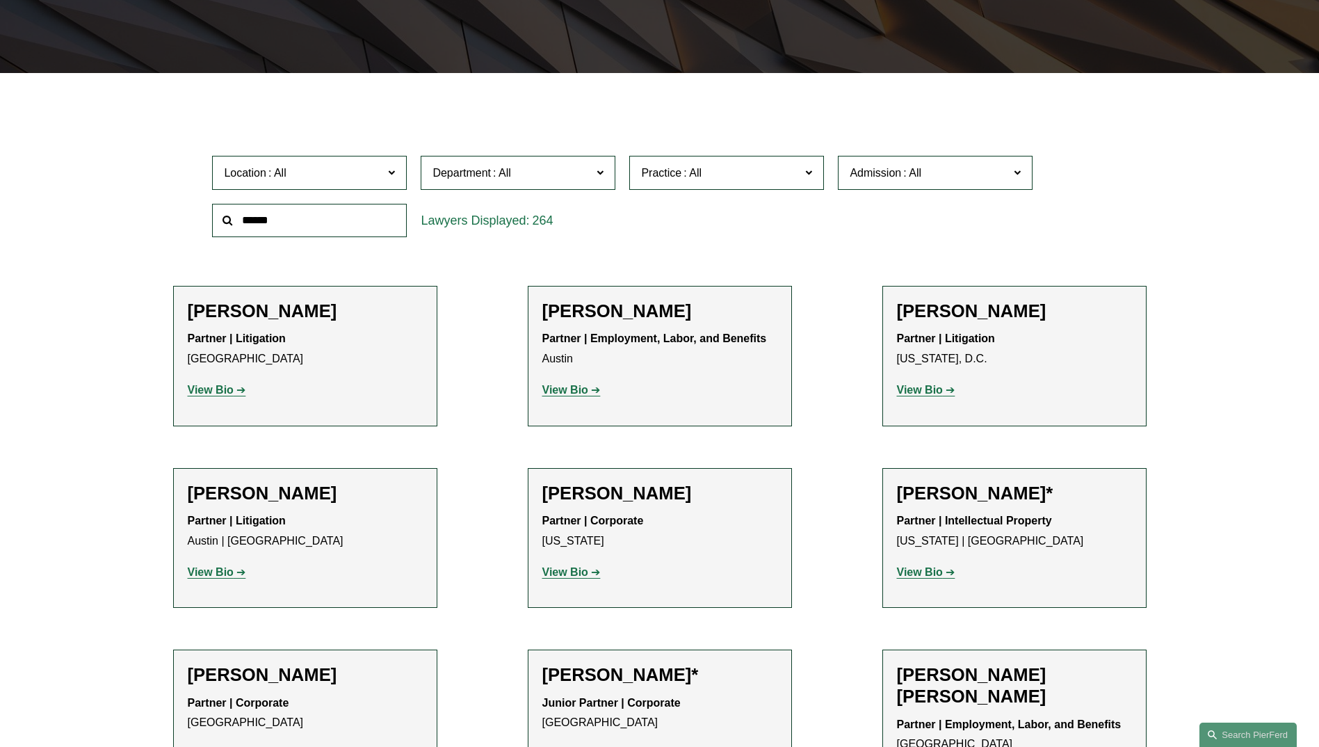
click at [963, 175] on span "Admission" at bounding box center [929, 172] width 159 height 19
click at [748, 213] on div "Location All Atlanta Austin Bellevue Boston Charlotte Chicago Cincinnati Clevel…" at bounding box center [659, 196] width 908 height 95
click at [611, 241] on div "264" at bounding box center [518, 221] width 209 height 48
click at [508, 223] on div "264" at bounding box center [518, 221] width 195 height 34
click at [636, 239] on div "Location All Atlanta Austin Bellevue Boston Charlotte Chicago Cincinnati Clevel…" at bounding box center [659, 196] width 908 height 95
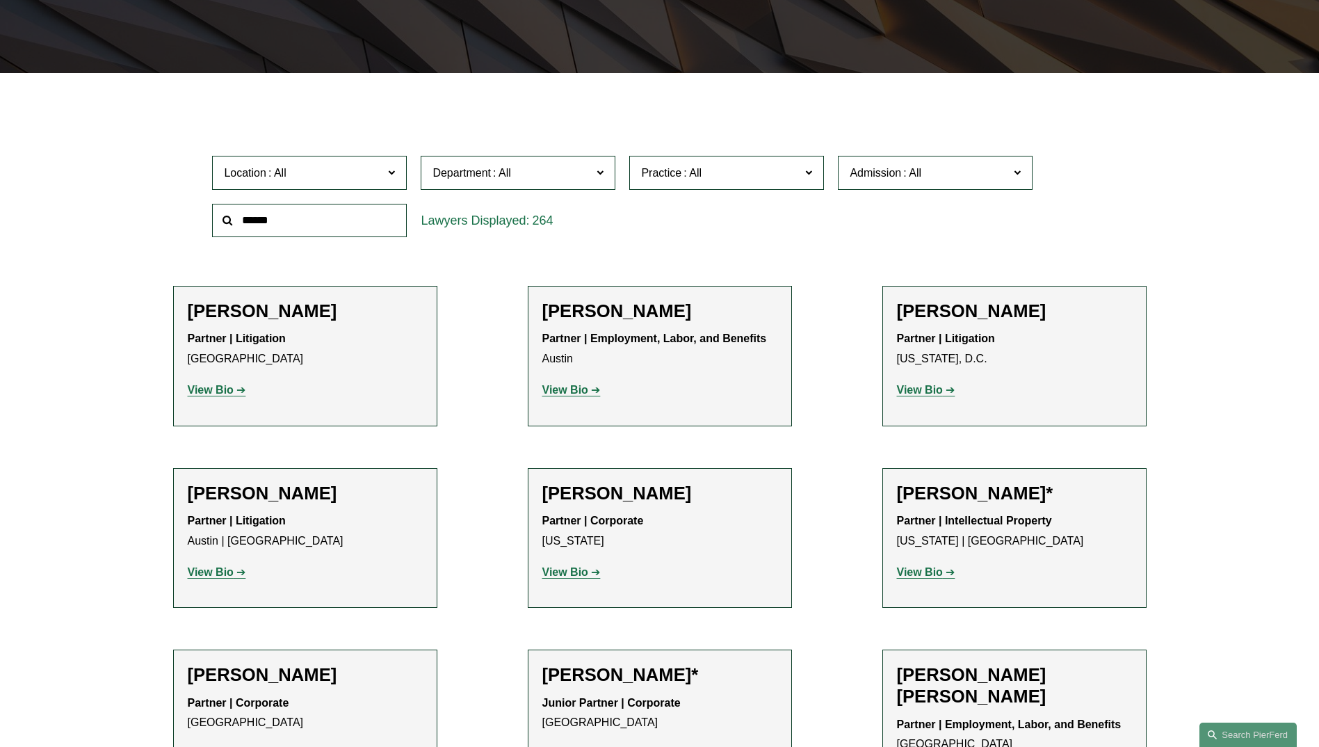
click at [664, 236] on div "Location All Atlanta Austin Bellevue Boston Charlotte Chicago Cincinnati Clevel…" at bounding box center [659, 196] width 908 height 95
click at [1133, 168] on div "Location All Atlanta Austin Bellevue Boston Charlotte Chicago Cincinnati Clevel…" at bounding box center [660, 196] width 974 height 95
click at [1113, 241] on div "Location All Atlanta Austin Bellevue Boston Charlotte Chicago Cincinnati Clevel…" at bounding box center [659, 196] width 908 height 95
click at [903, 175] on span at bounding box center [912, 173] width 22 height 12
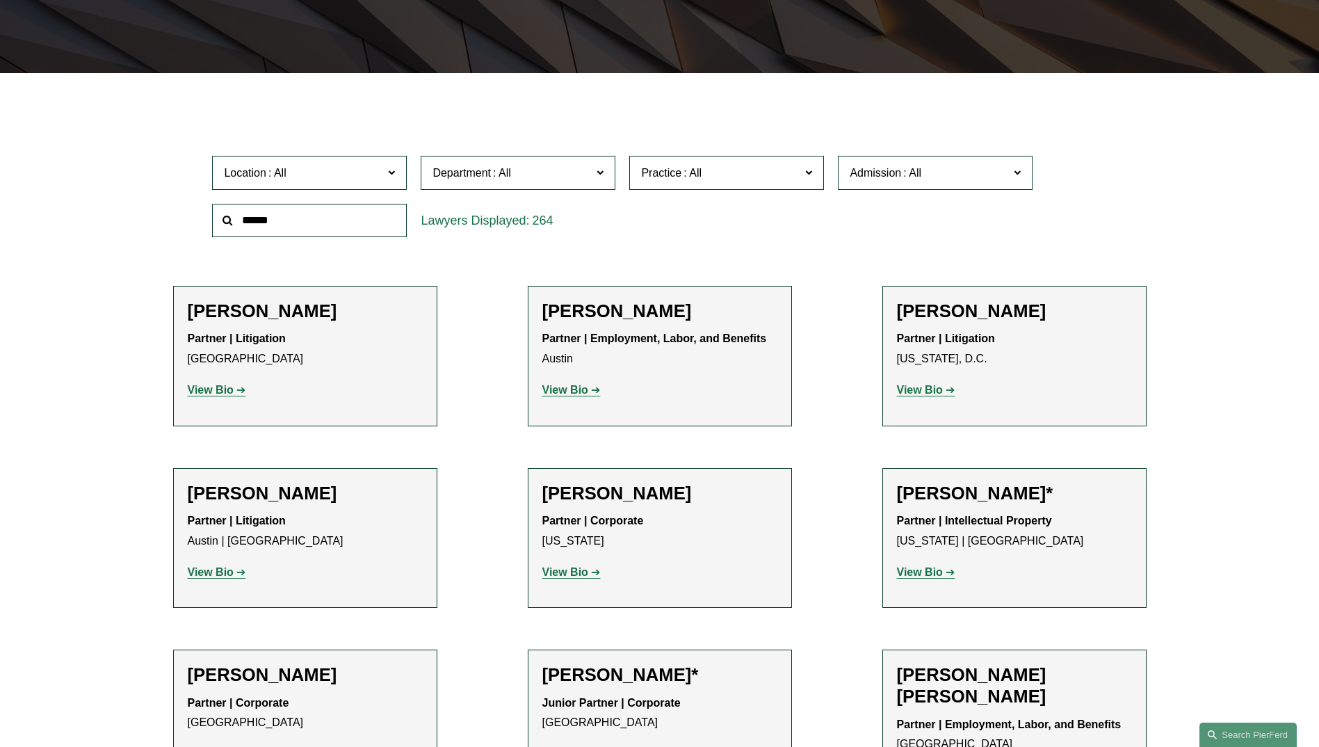
click at [816, 216] on div "Location All Atlanta Austin Bellevue Boston Charlotte Chicago Cincinnati Clevel…" at bounding box center [659, 196] width 908 height 95
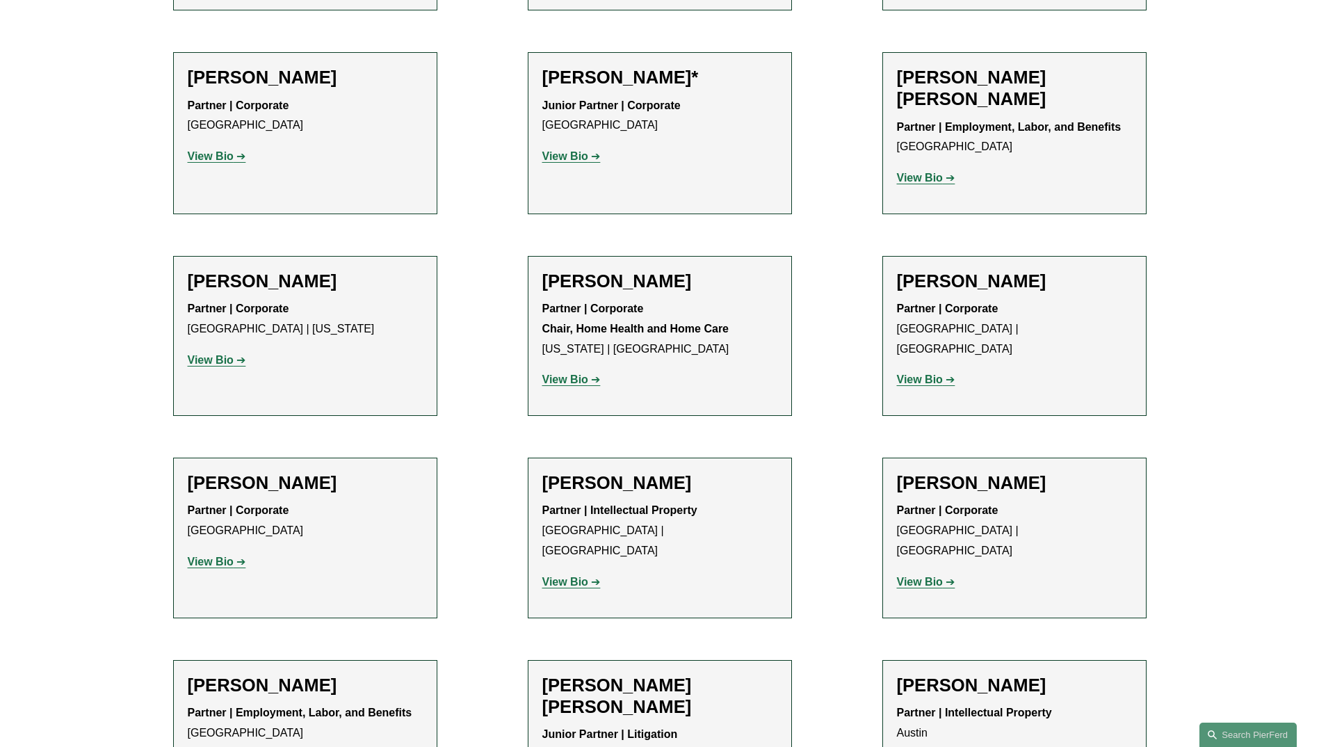
scroll to position [970, 0]
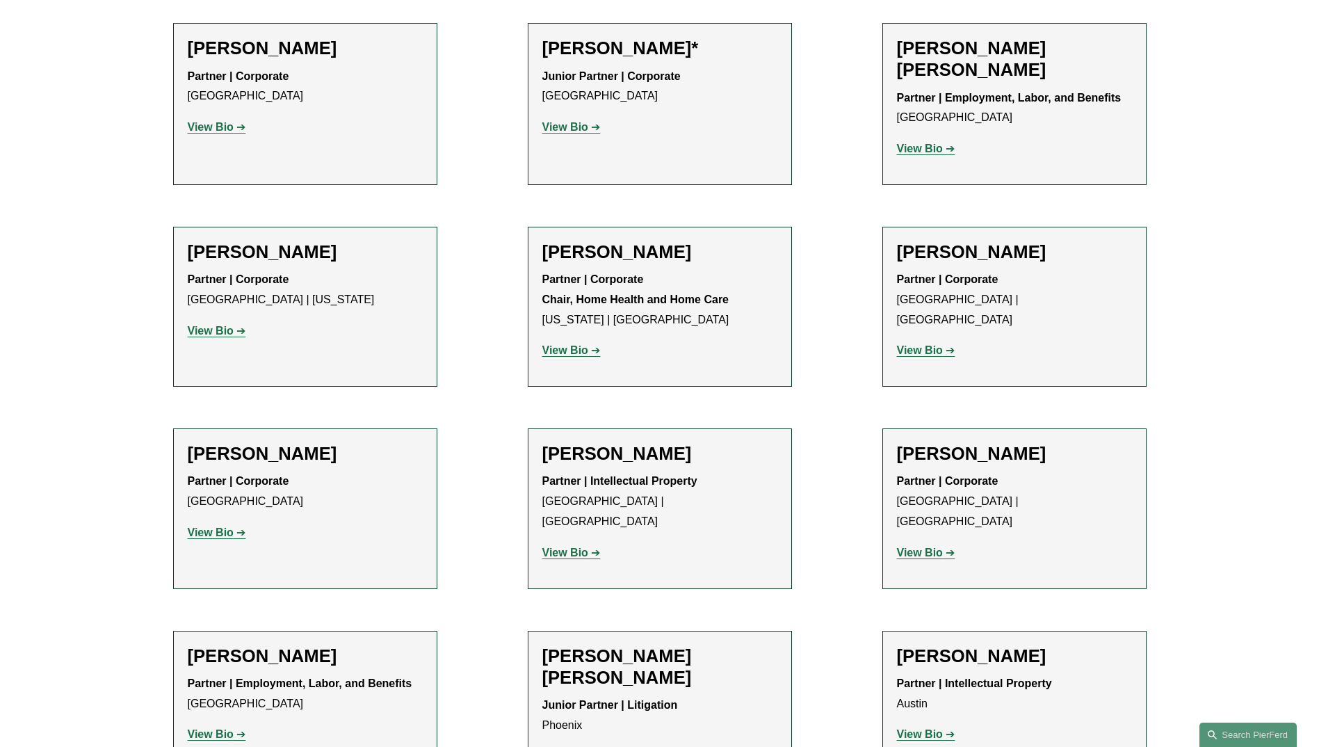
click at [590, 126] on link "View Bio" at bounding box center [571, 127] width 58 height 12
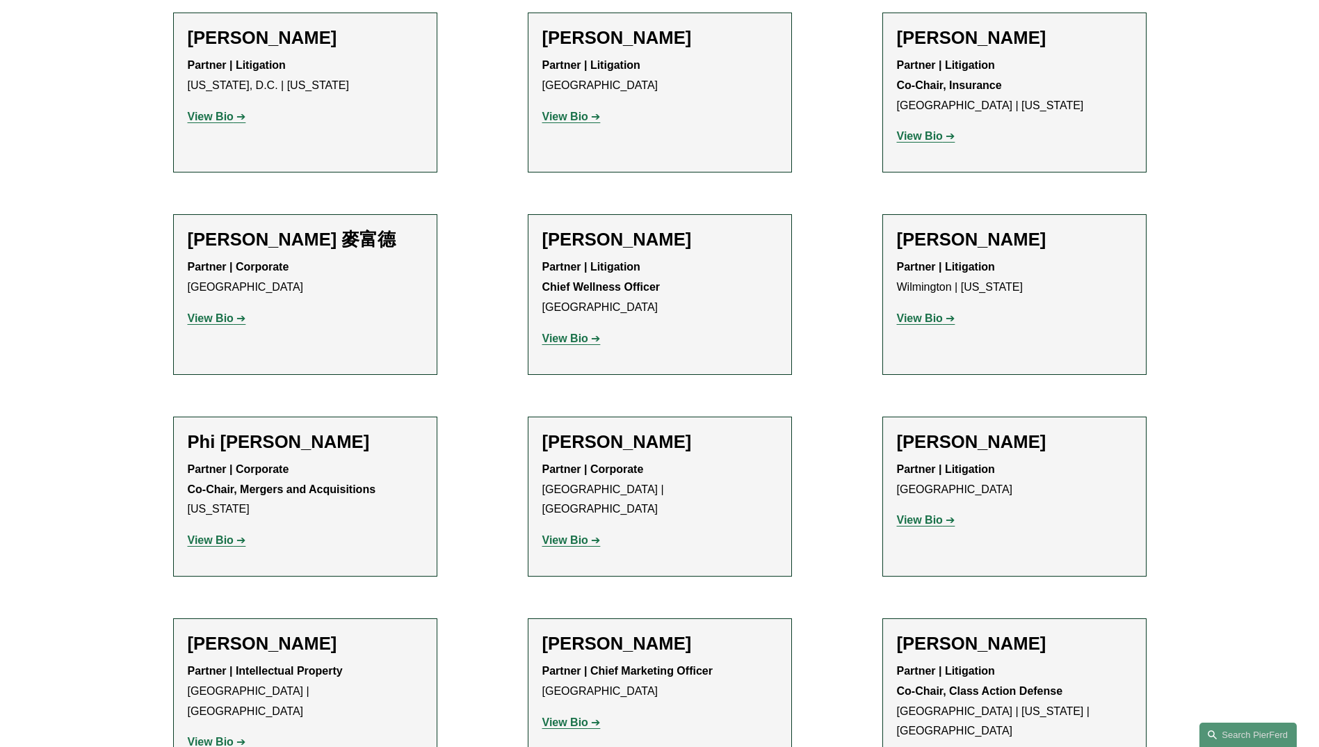
scroll to position [11796, 0]
click at [586, 713] on p "View Bio" at bounding box center [659, 723] width 235 height 20
click at [581, 717] on strong "View Bio" at bounding box center [565, 723] width 46 height 12
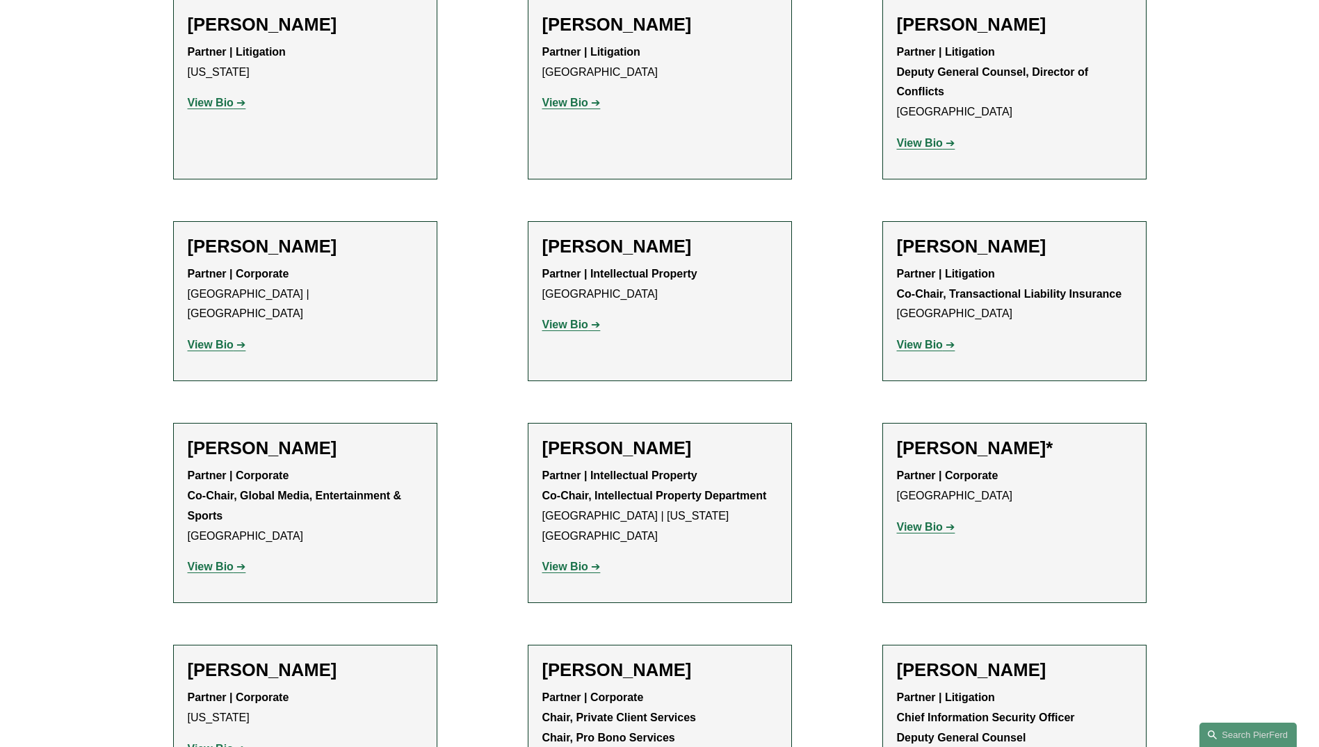
scroll to position [15308, 0]
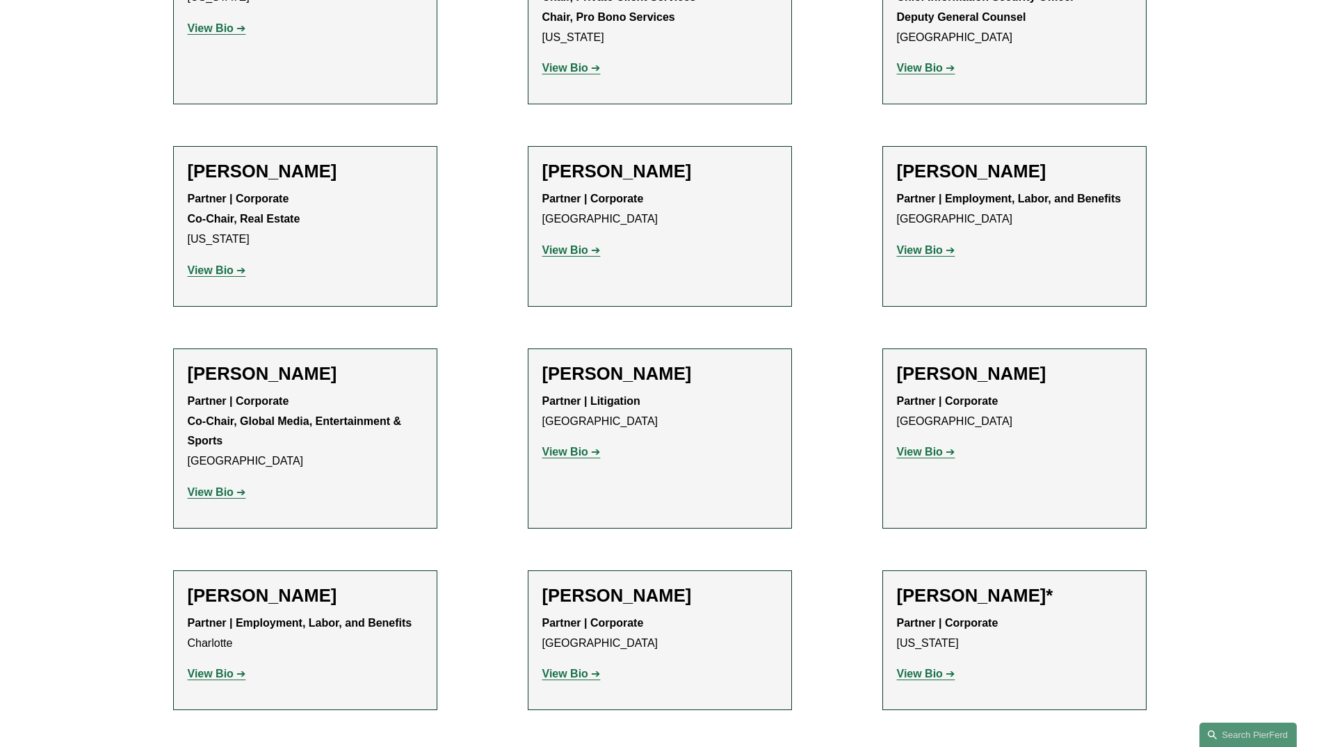
scroll to position [16032, 0]
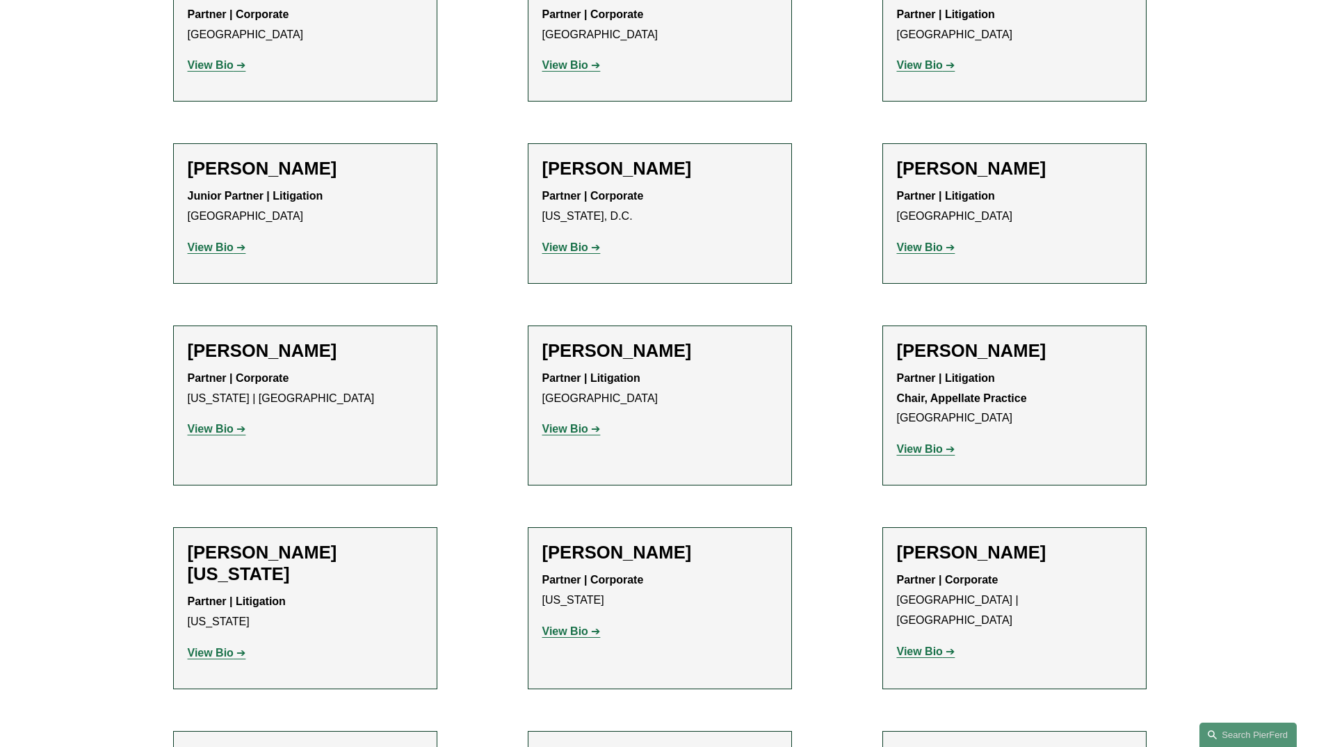
scroll to position [17036, 0]
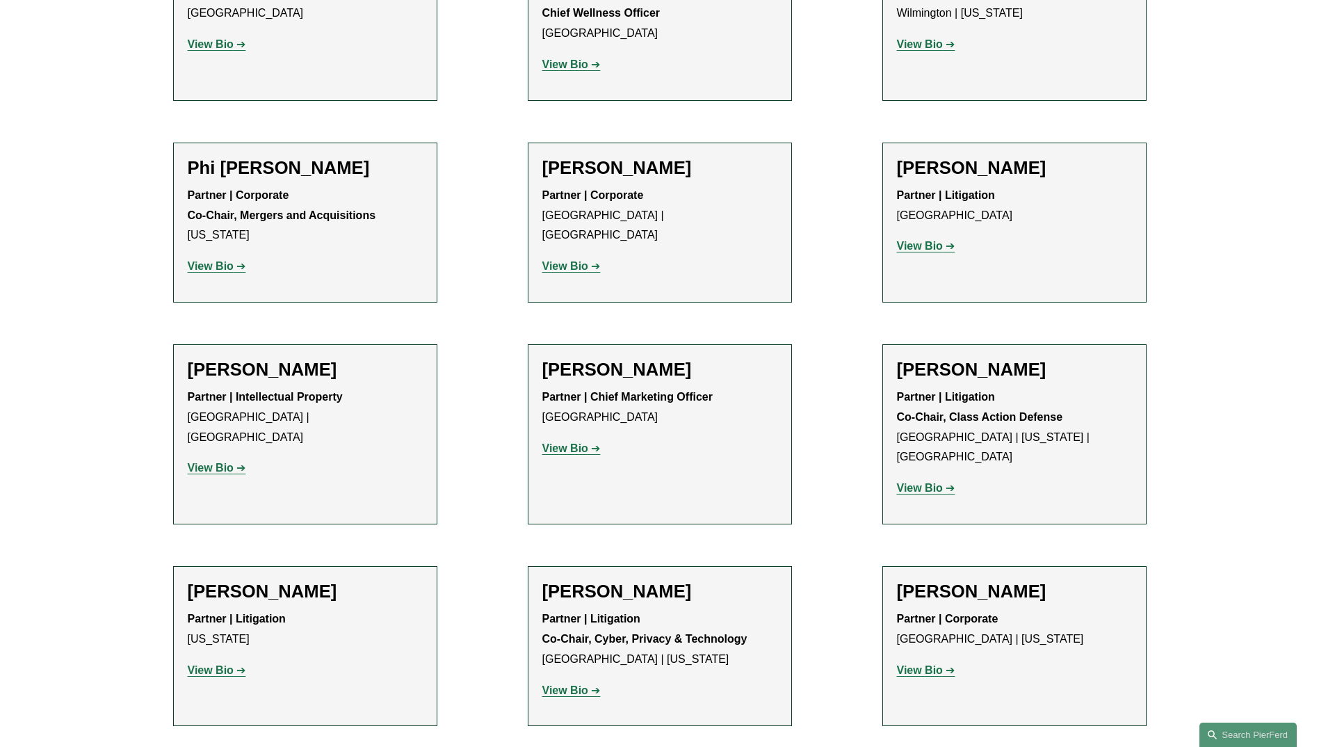
scroll to position [12074, 0]
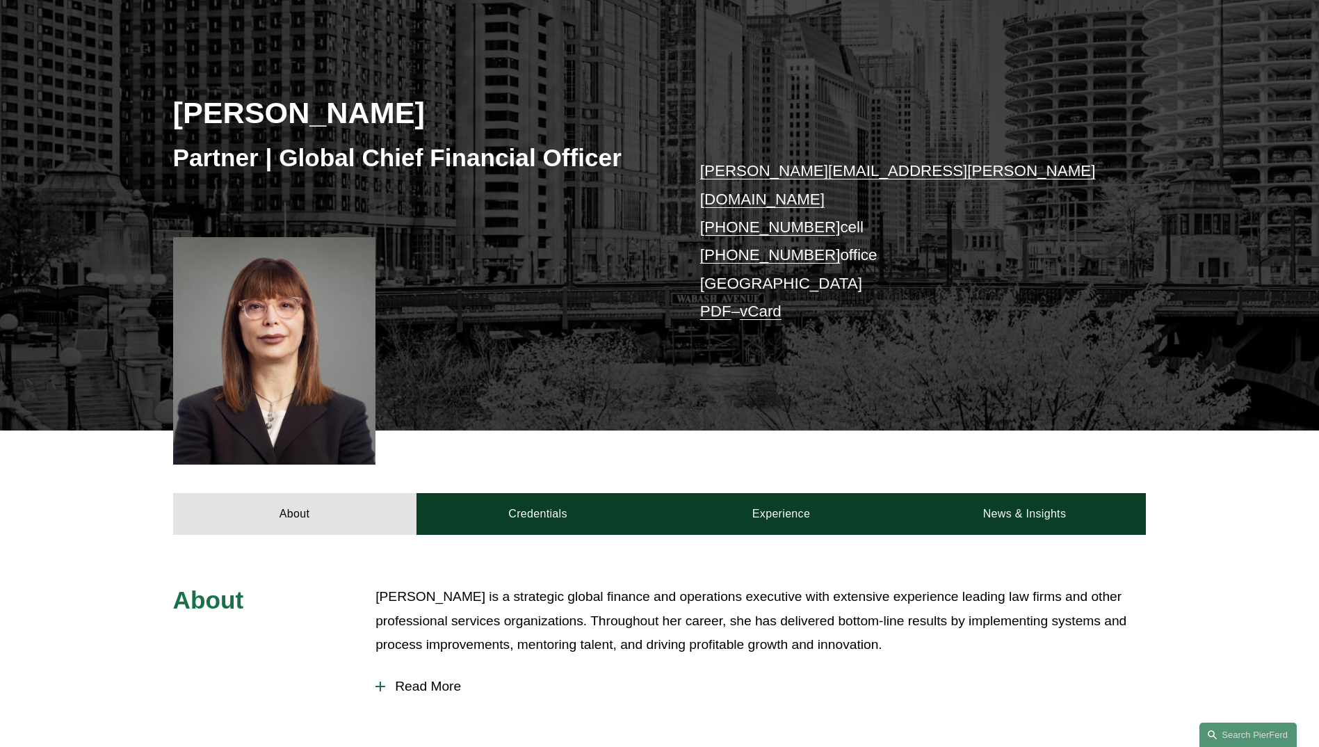
scroll to position [150, 0]
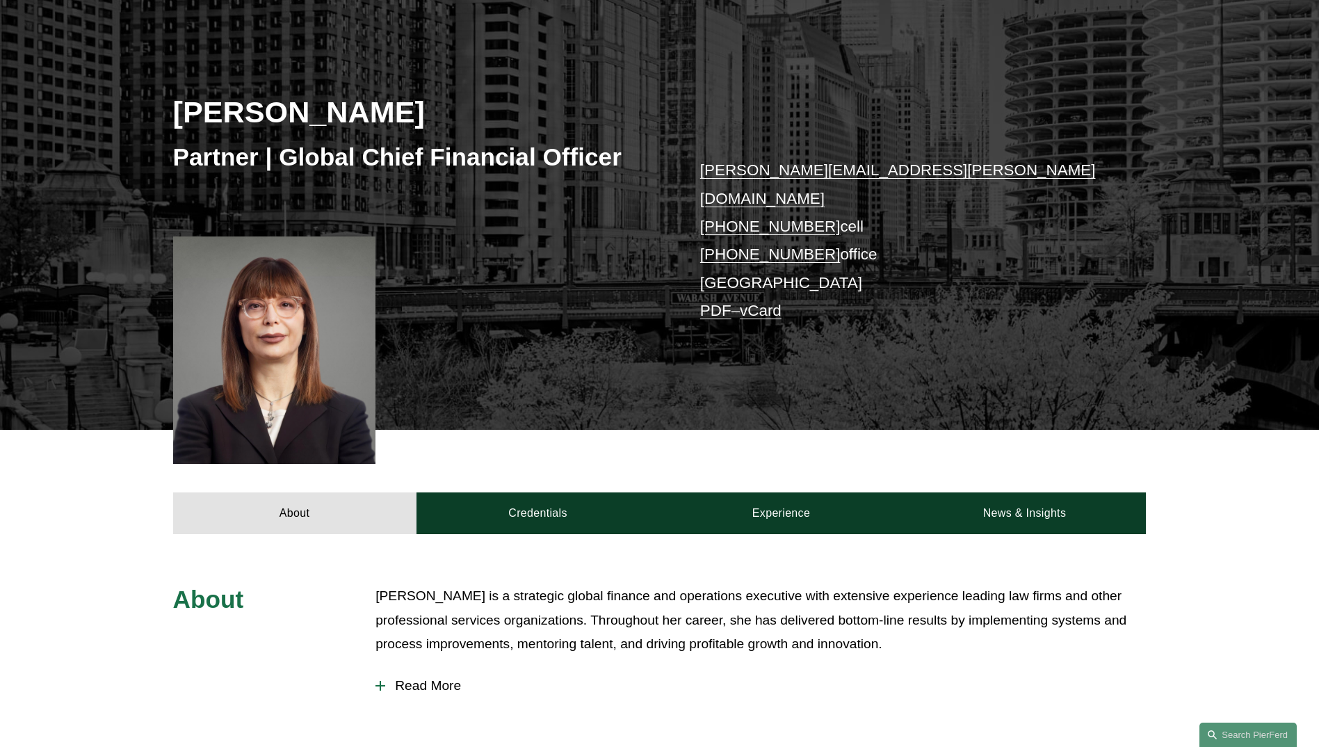
click at [402, 678] on span "Read More" at bounding box center [765, 685] width 761 height 15
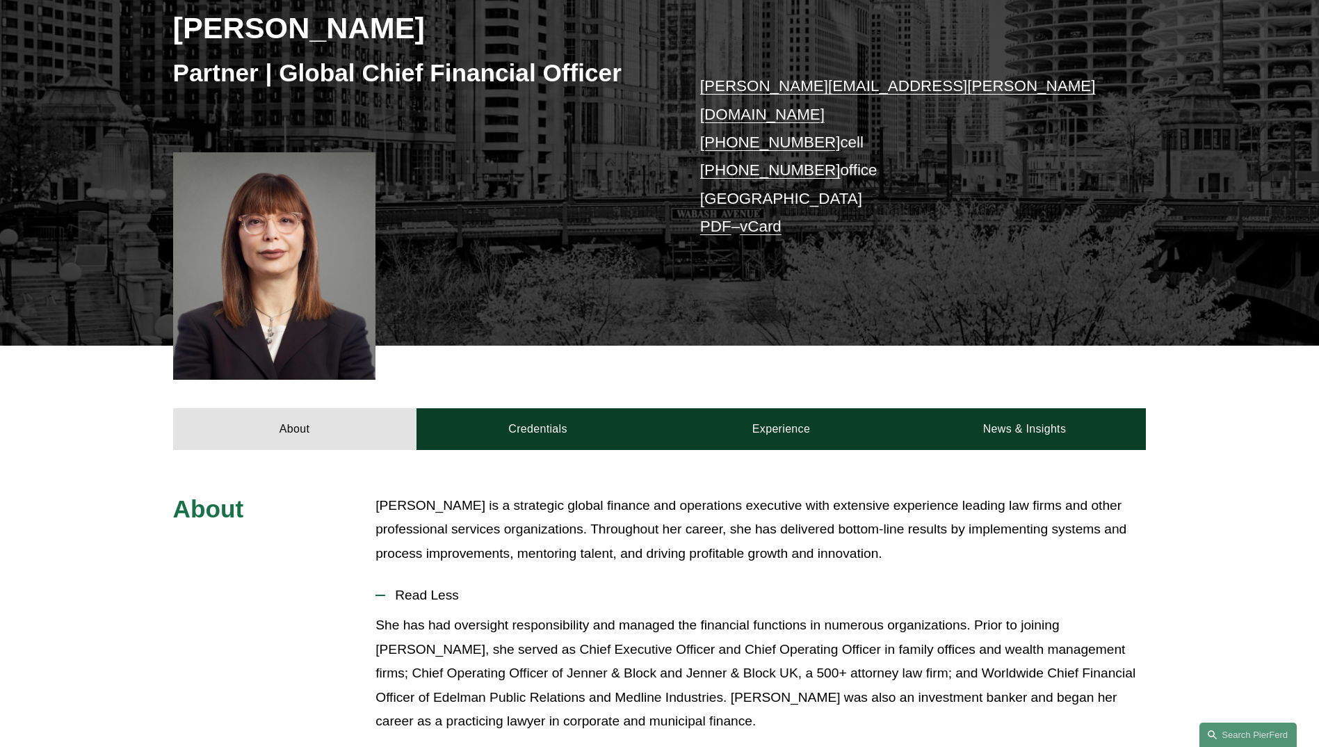
scroll to position [237, 0]
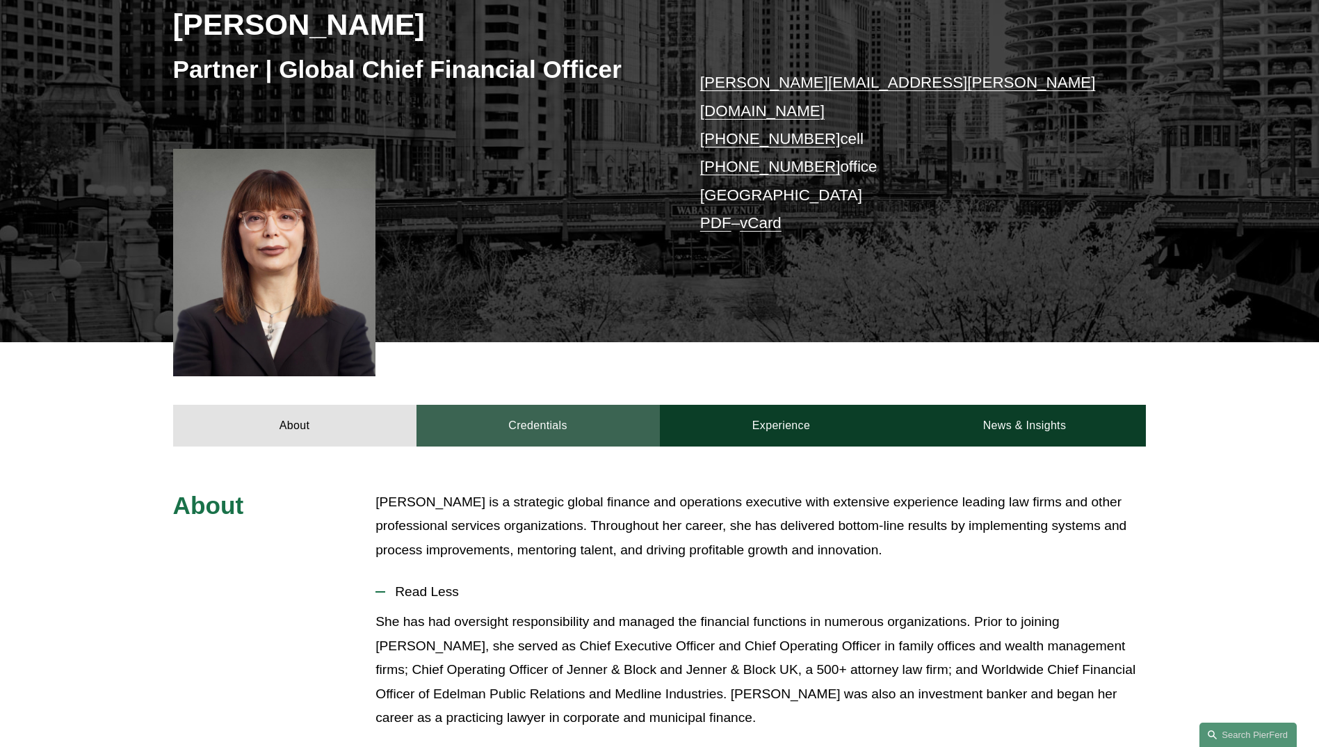
click at [527, 405] on link "Credentials" at bounding box center [538, 426] width 243 height 42
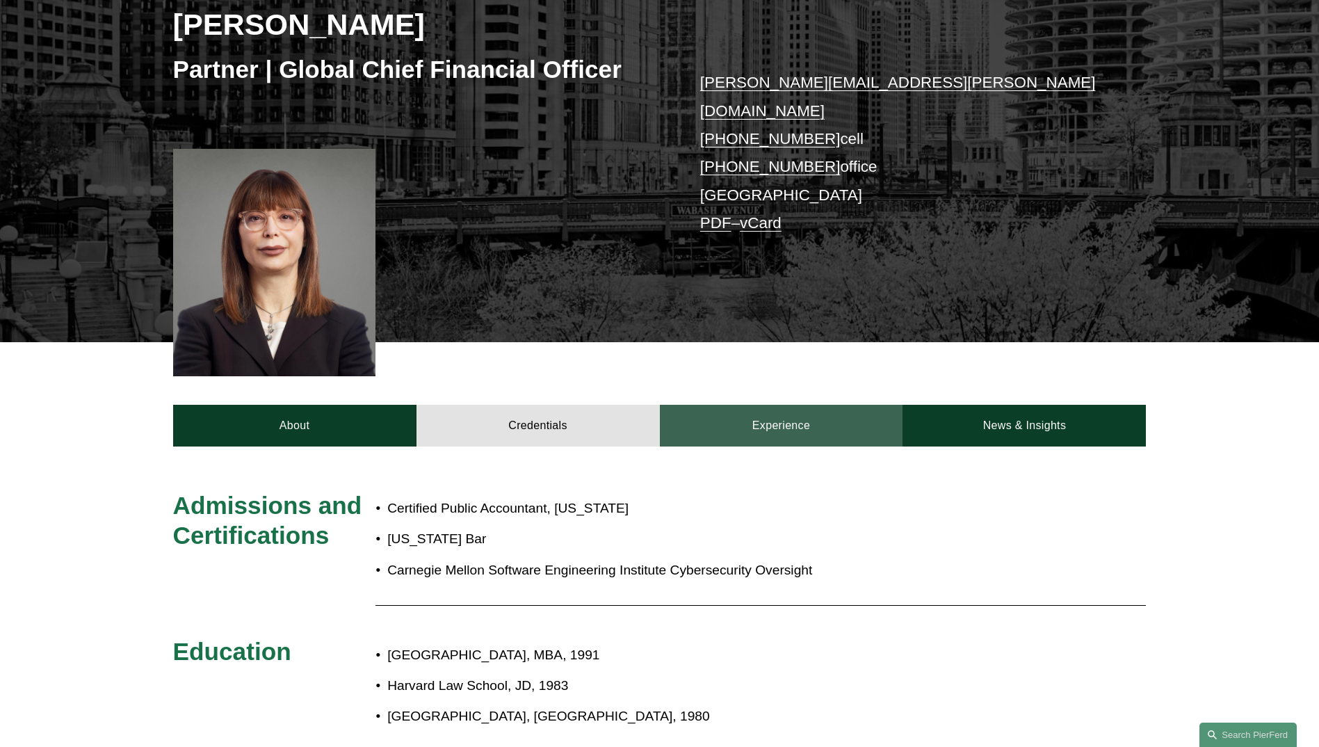
click at [816, 405] on link "Experience" at bounding box center [781, 426] width 243 height 42
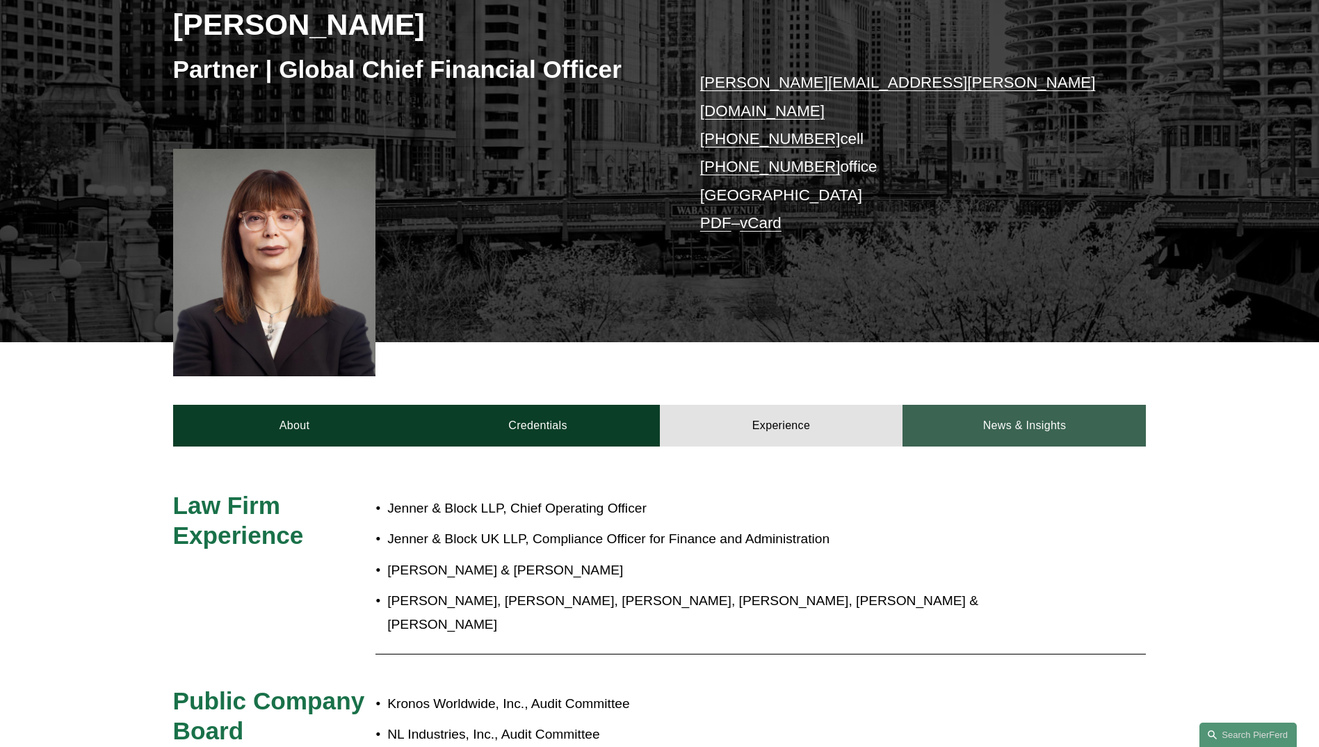
click at [987, 405] on link "News & Insights" at bounding box center [1024, 426] width 243 height 42
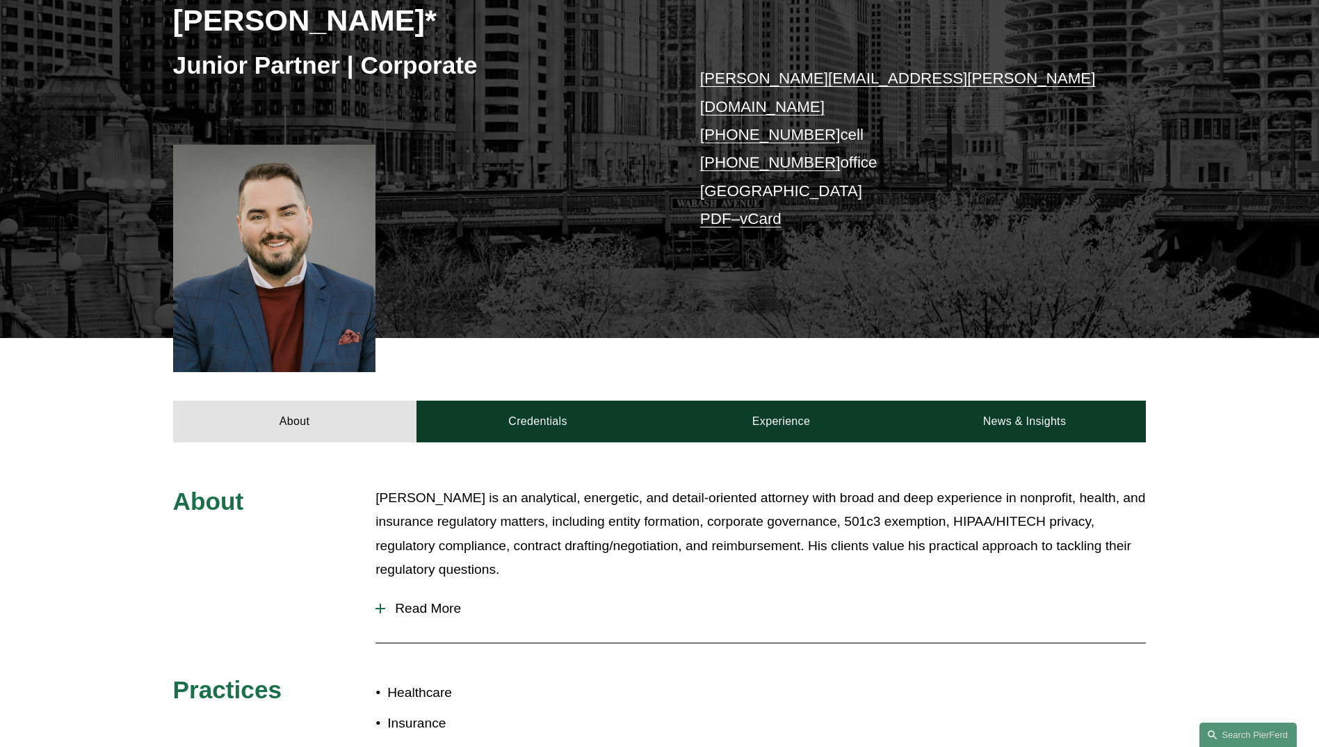
scroll to position [252, 0]
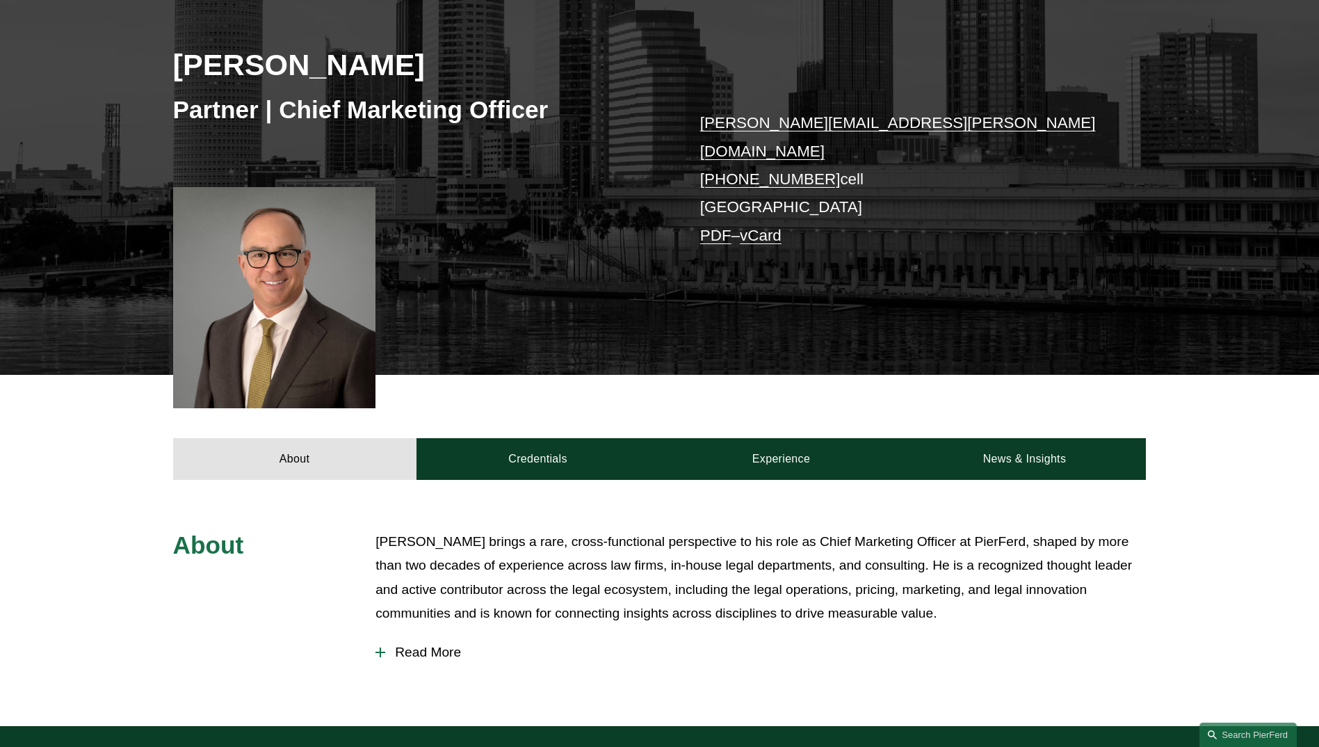
scroll to position [198, 0]
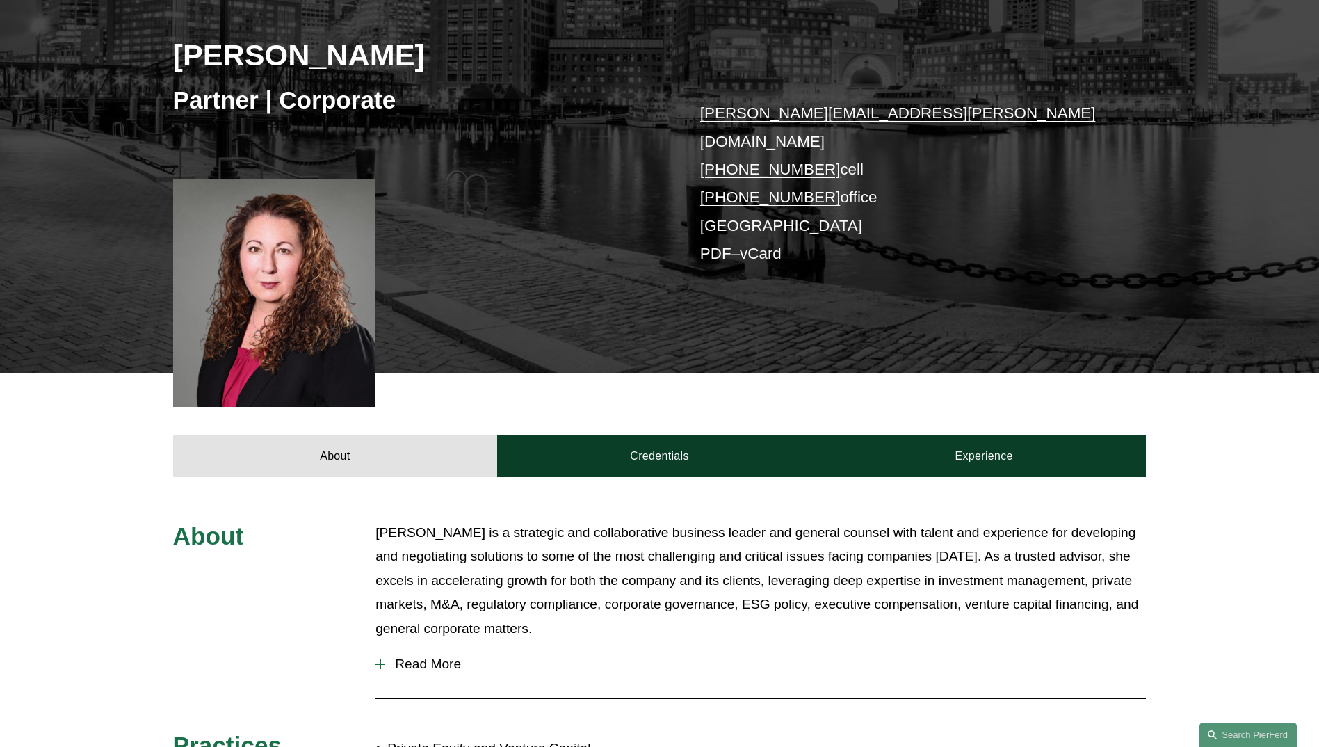
scroll to position [207, 0]
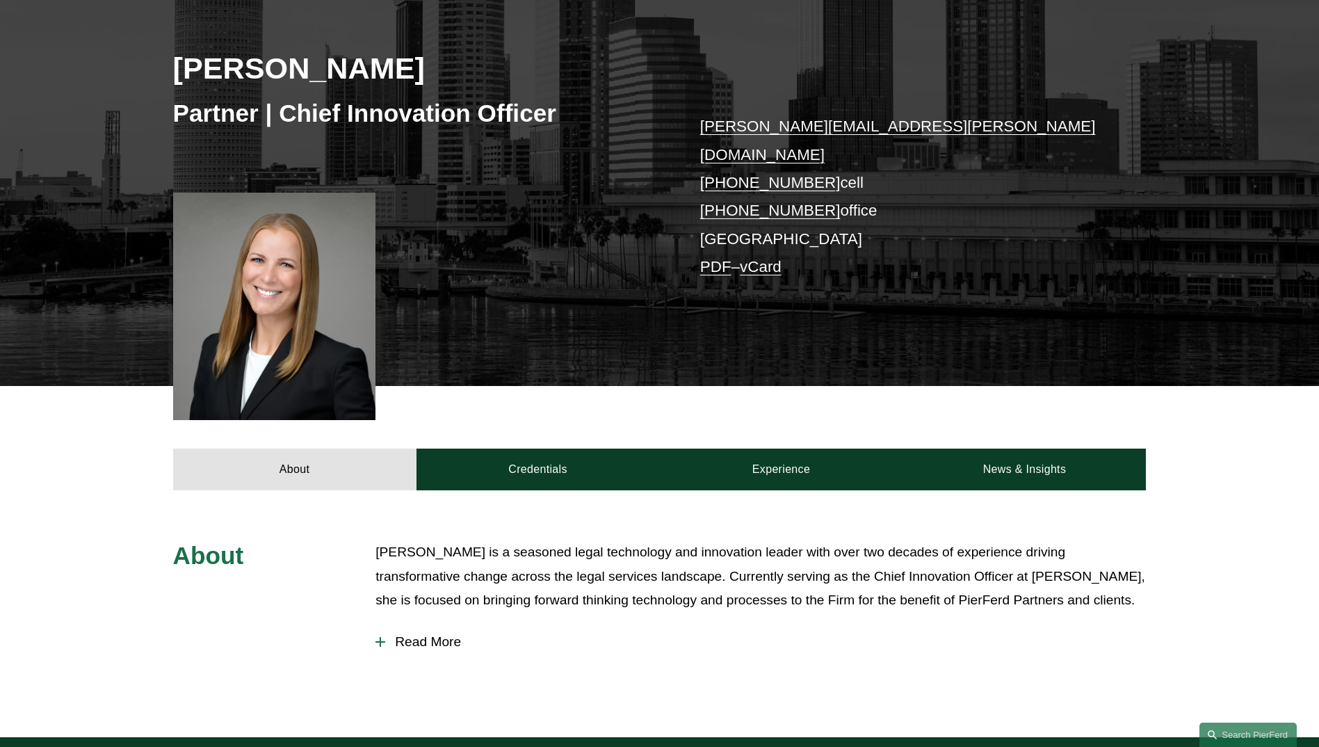
scroll to position [194, 0]
